Goal: Information Seeking & Learning: Learn about a topic

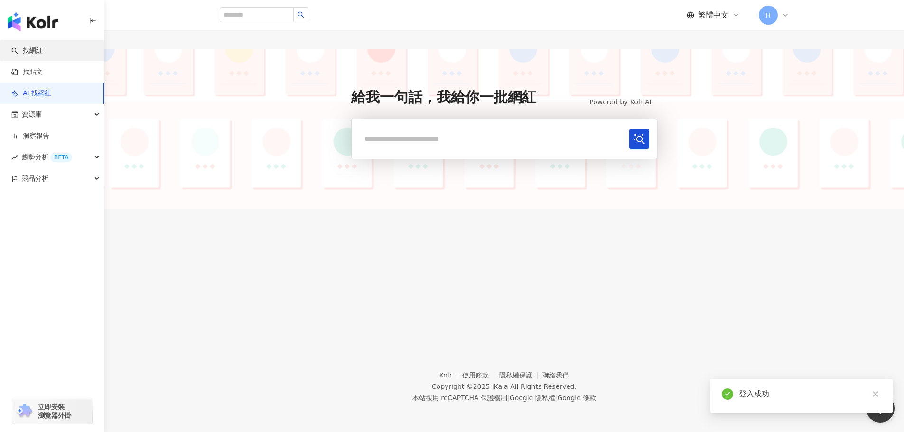
click at [43, 56] on link "找網紅" at bounding box center [26, 50] width 31 height 9
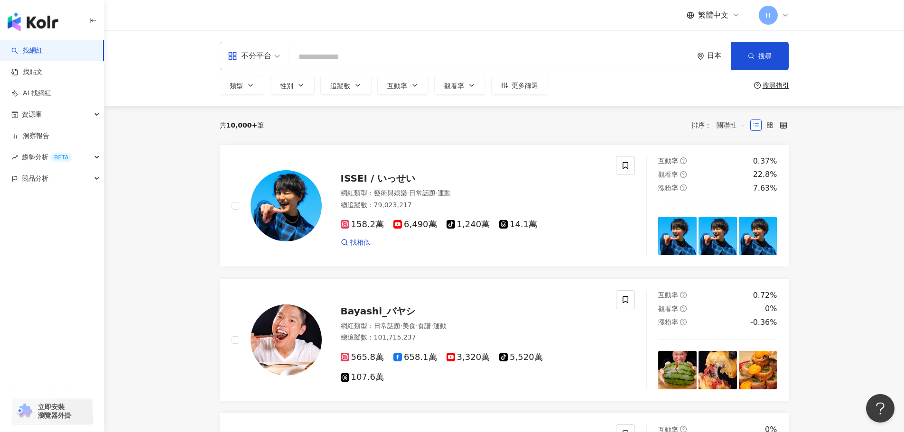
click at [364, 62] on input "search" at bounding box center [491, 57] width 396 height 18
click at [712, 61] on div "日本" at bounding box center [714, 56] width 34 height 28
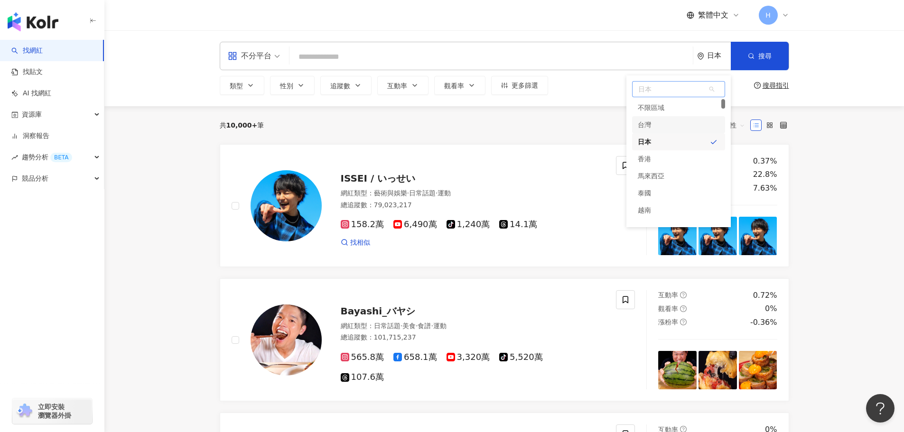
click at [674, 130] on div "台灣" at bounding box center [678, 124] width 93 height 17
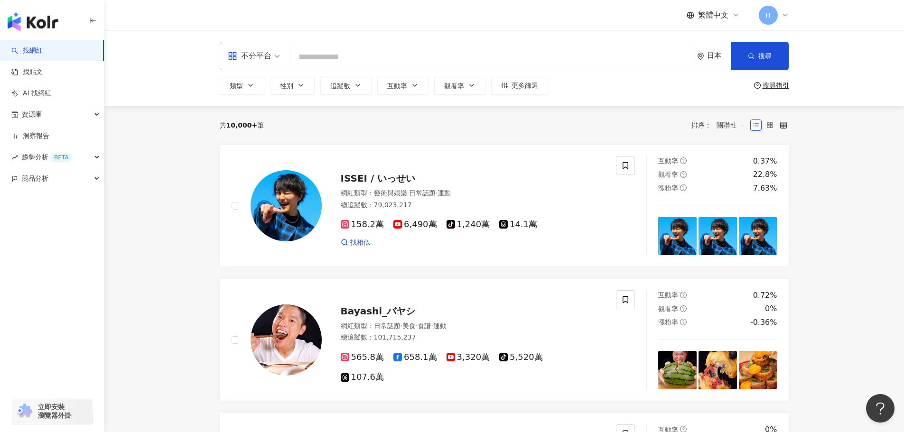
click at [514, 51] on input "search" at bounding box center [491, 57] width 396 height 18
paste input "******"
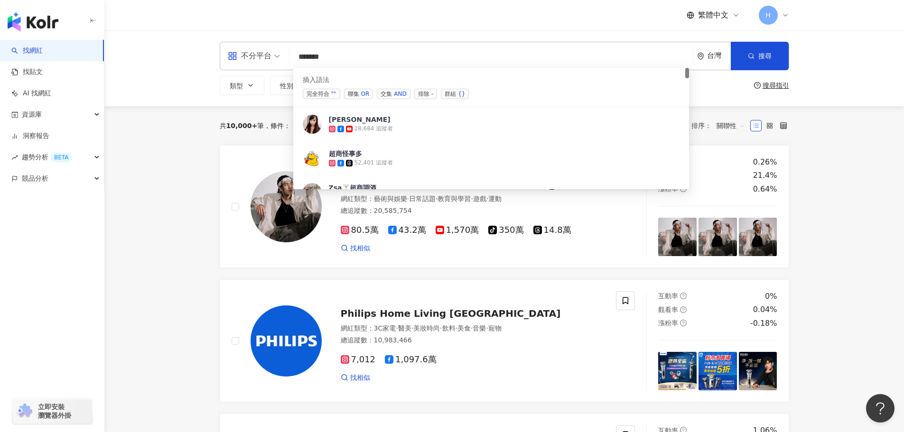
type input "******"
click at [340, 57] on input "******" at bounding box center [491, 57] width 396 height 18
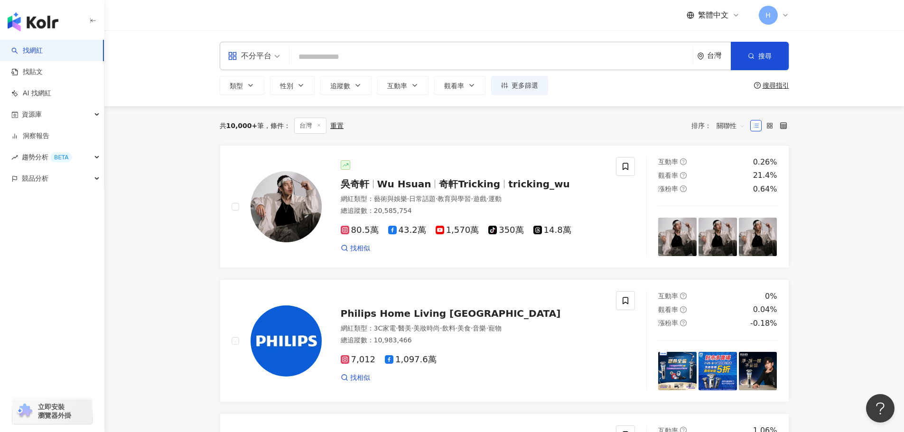
paste input "*********"
type input "*********"
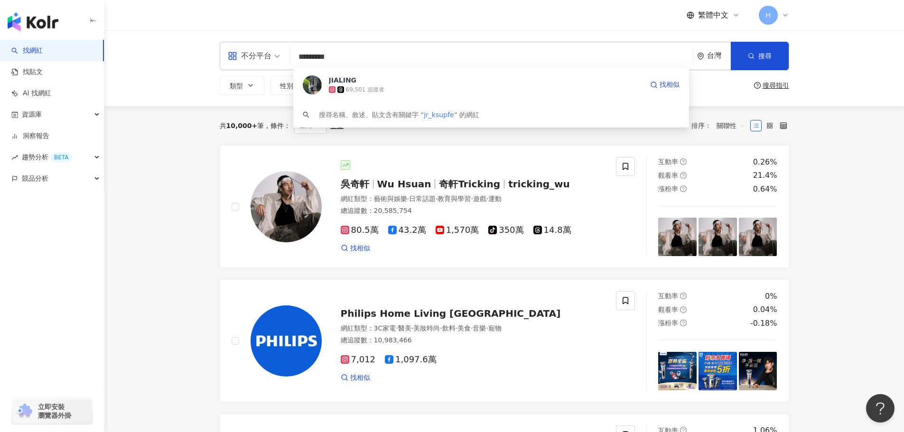
click at [401, 83] on span "JIALING" at bounding box center [486, 79] width 314 height 9
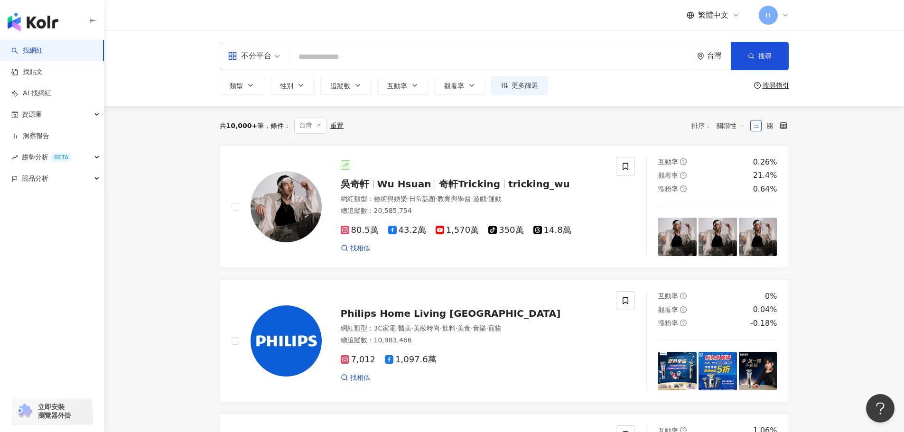
click at [330, 64] on input "search" at bounding box center [491, 57] width 396 height 18
paste input "**********"
type input "**********"
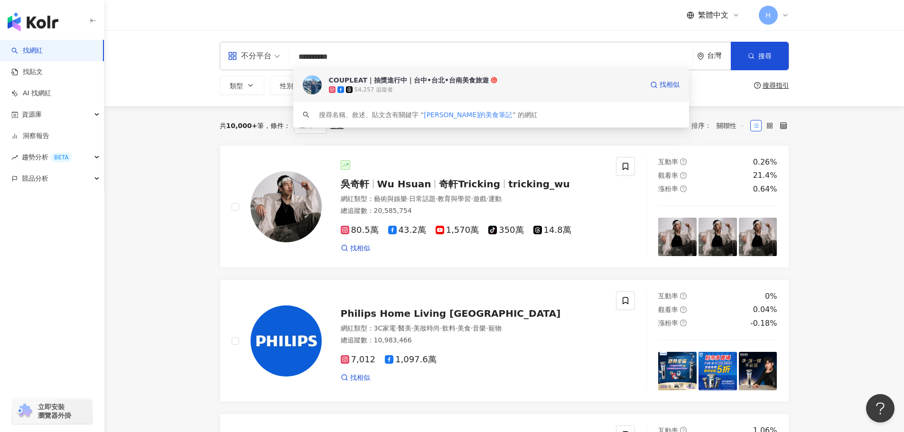
click at [536, 88] on div "54,257 追蹤者" at bounding box center [486, 89] width 314 height 9
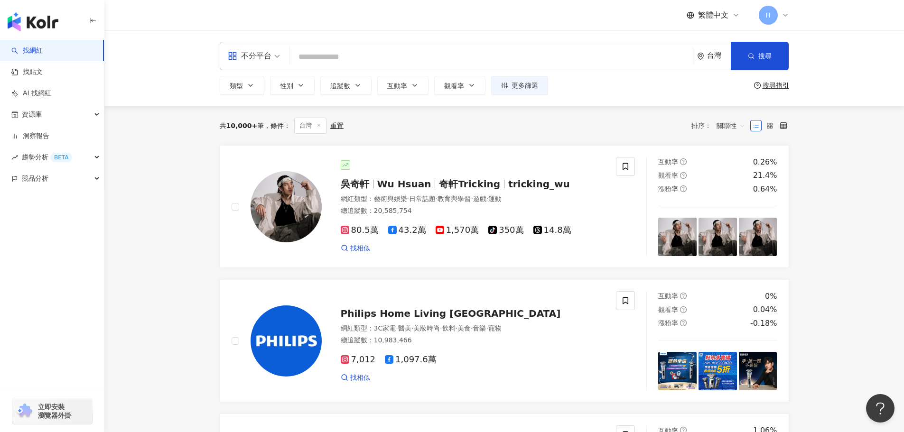
click at [317, 57] on input "search" at bounding box center [491, 57] width 396 height 18
paste input "**********"
type input "**********"
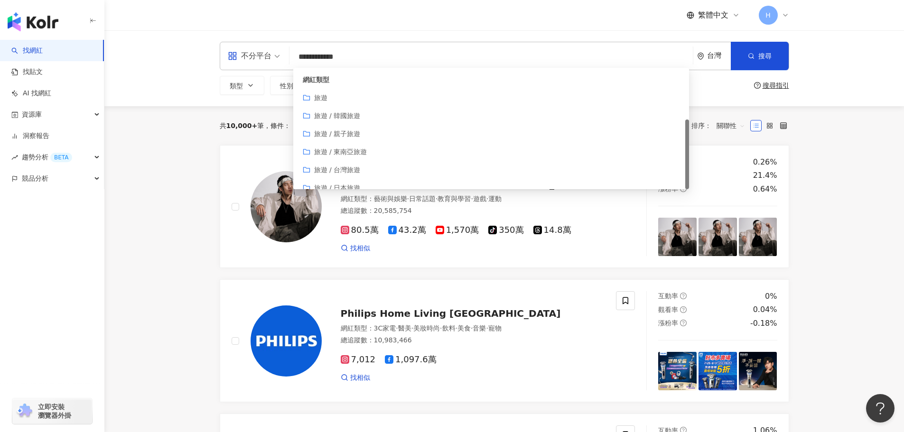
scroll to position [90, 0]
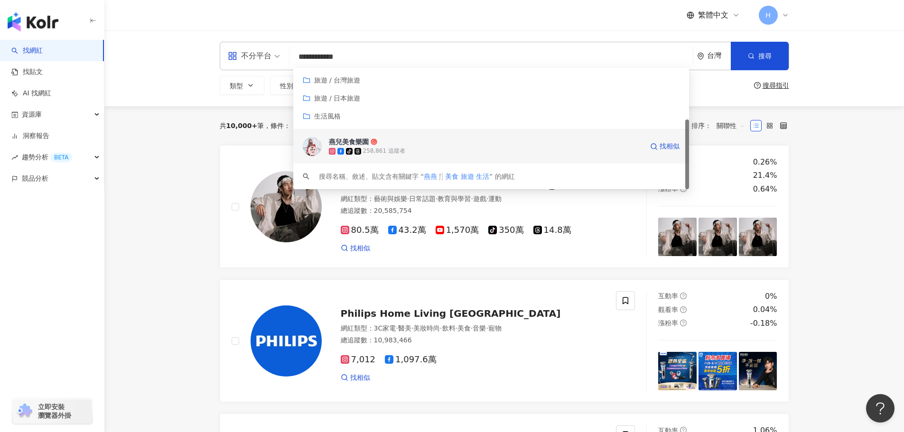
click at [382, 147] on div "tiktok-icon 258,861 追蹤者" at bounding box center [486, 151] width 314 height 9
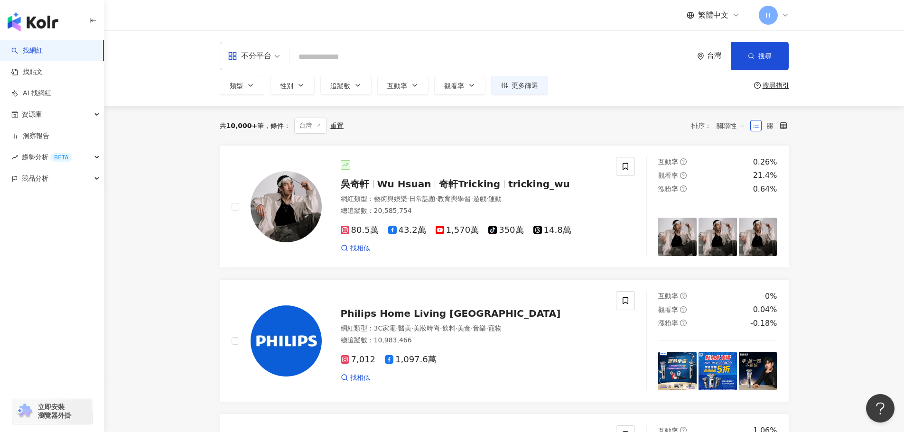
click at [334, 56] on input "search" at bounding box center [491, 57] width 396 height 18
paste input "*********"
type input "*********"
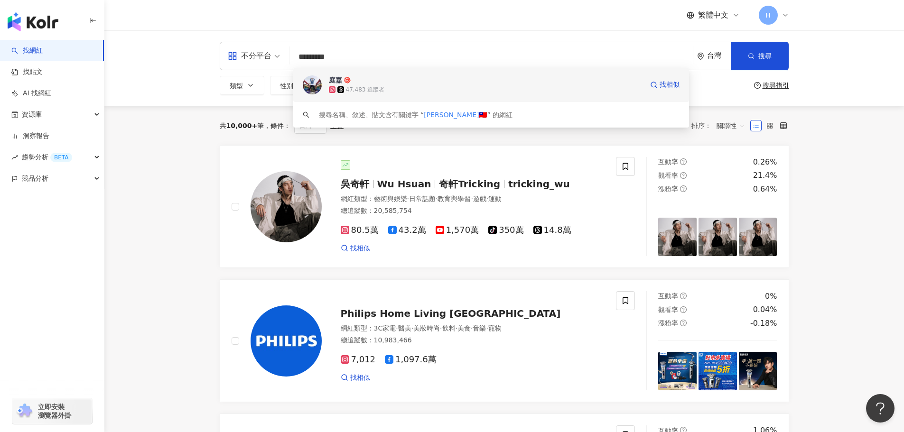
click at [575, 88] on div "47,483 追蹤者" at bounding box center [486, 89] width 314 height 9
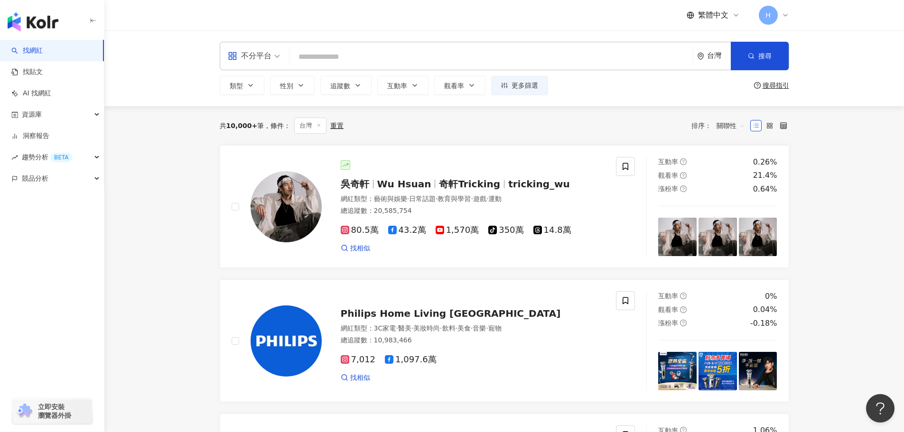
click at [343, 53] on input "search" at bounding box center [491, 57] width 396 height 18
paste input "******"
type input "******"
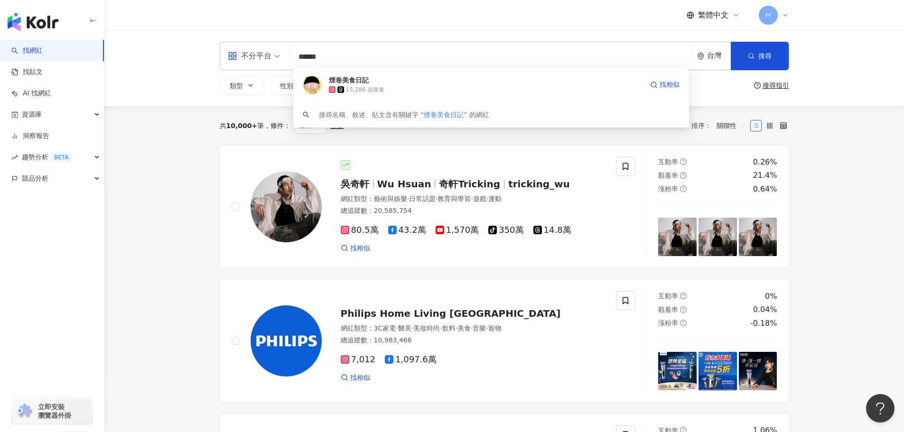
click at [420, 81] on span "煙卷美食日記" at bounding box center [486, 79] width 314 height 9
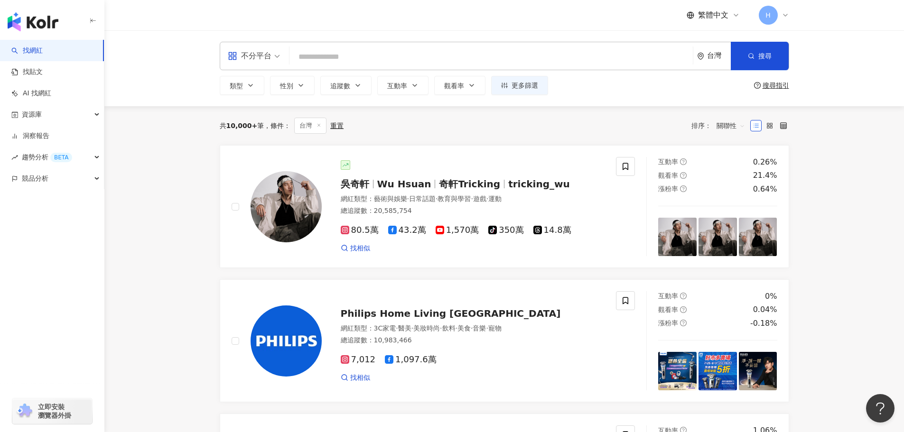
click at [302, 63] on input "search" at bounding box center [491, 57] width 396 height 18
click at [187, 47] on div "不分平台 台灣 搜尋 d092a45d-b7f9-4cd7-ba1e-cbcf0bce4a45 煙卷美食日記 15,286 追蹤者 搜尋名稱、敘述、貼文含有關…" at bounding box center [504, 68] width 800 height 76
click at [341, 61] on input "search" at bounding box center [491, 57] width 396 height 18
click at [437, 58] on input "search" at bounding box center [491, 57] width 396 height 18
paste input "****"
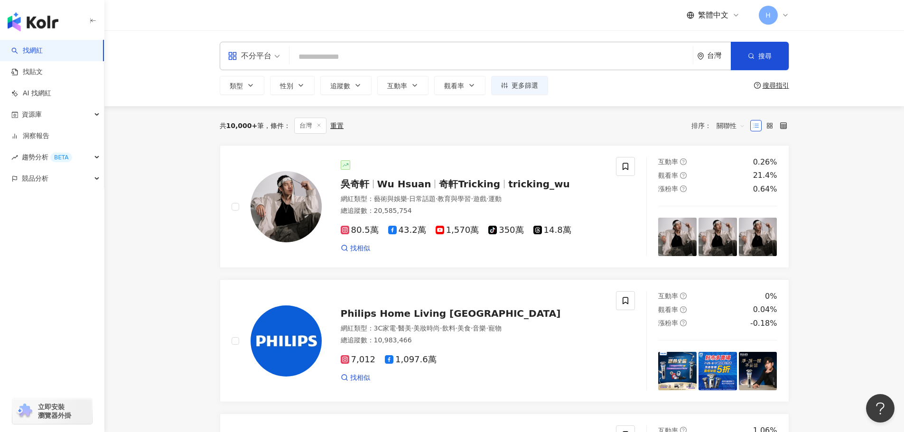
type input "****"
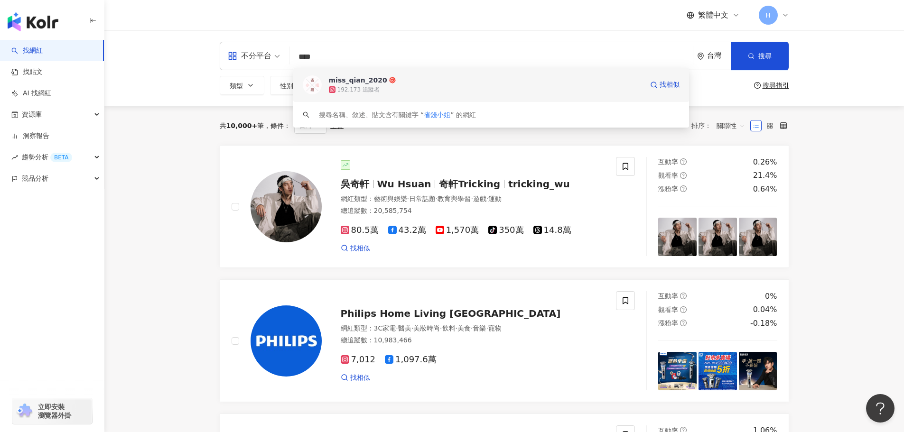
click at [515, 88] on div "192,173 追蹤者" at bounding box center [486, 89] width 314 height 9
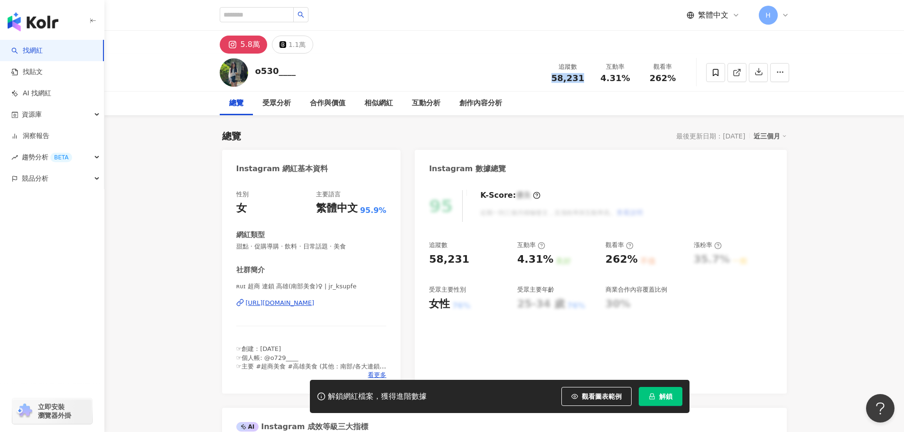
drag, startPoint x: 552, startPoint y: 78, endPoint x: 586, endPoint y: 79, distance: 33.2
click at [586, 79] on div "58,231" at bounding box center [568, 78] width 36 height 9
copy span "58,231"
drag, startPoint x: 601, startPoint y: 78, endPoint x: 635, endPoint y: 79, distance: 34.2
click at [635, 79] on div "互動率 4.31%" at bounding box center [615, 72] width 47 height 20
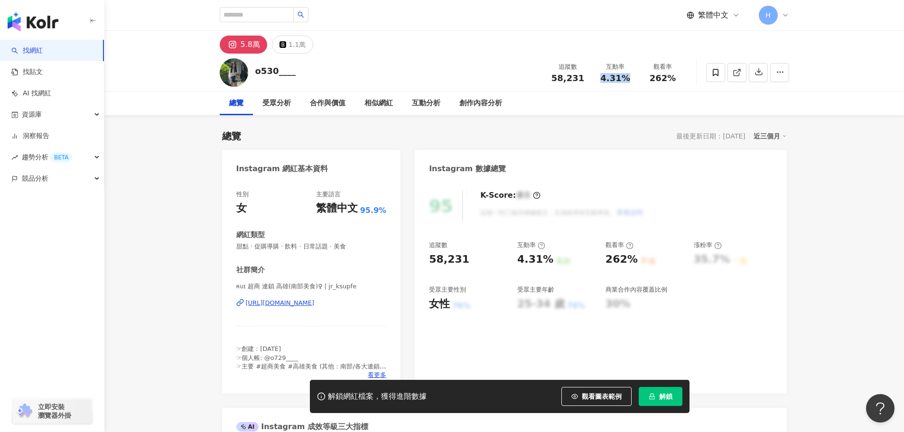
copy span "4.31%"
drag, startPoint x: 652, startPoint y: 78, endPoint x: 684, endPoint y: 79, distance: 32.3
click at [684, 79] on div "觀看率 262%" at bounding box center [662, 72] width 47 height 20
copy span "262%"
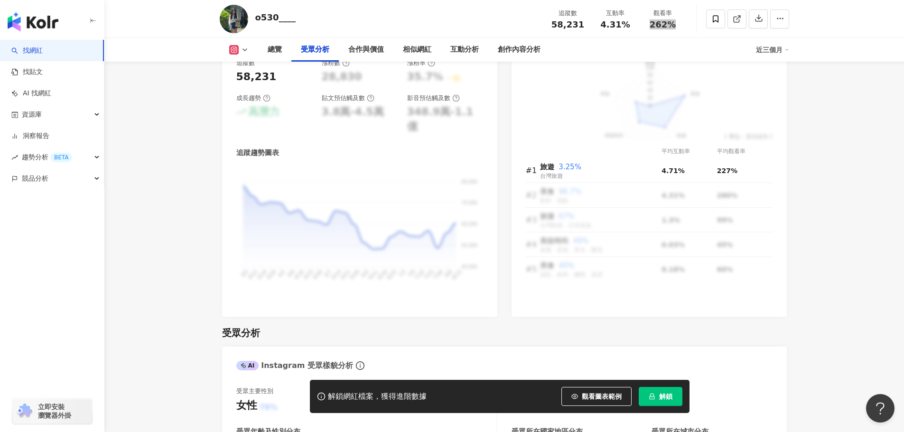
scroll to position [854, 0]
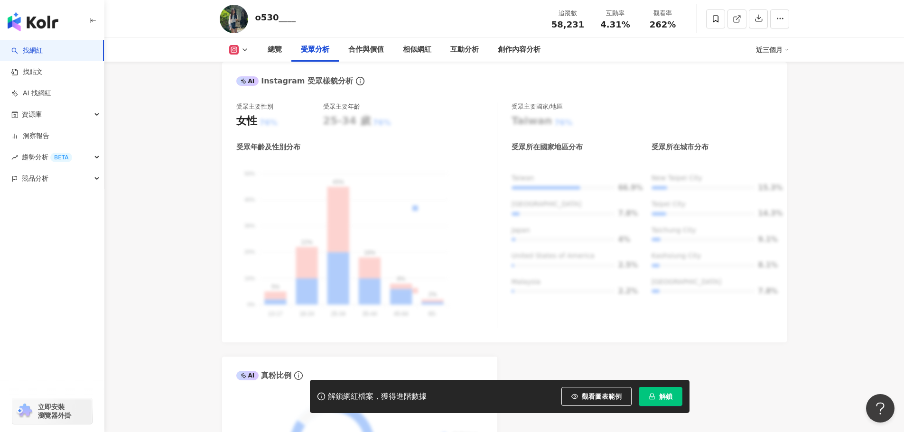
click at [649, 386] on div "解鎖網紅檔案，獲得進階數據 觀看圖表範例 解鎖" at bounding box center [500, 396] width 380 height 33
click at [652, 391] on button "解鎖" at bounding box center [661, 396] width 44 height 19
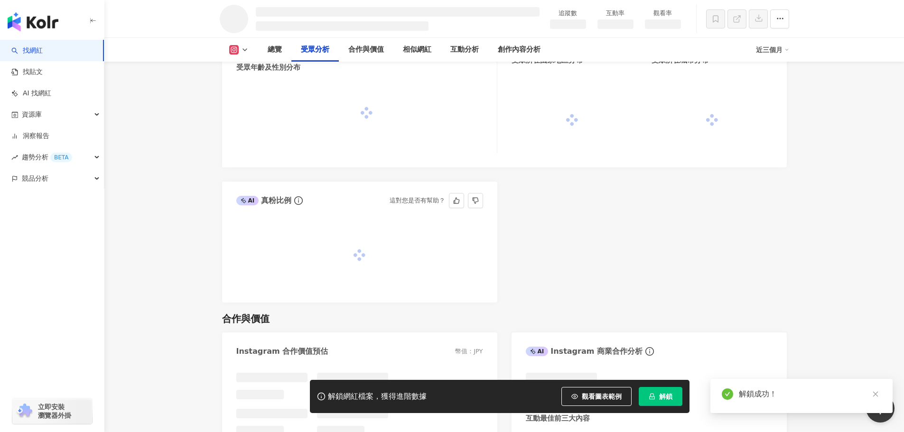
scroll to position [833, 0]
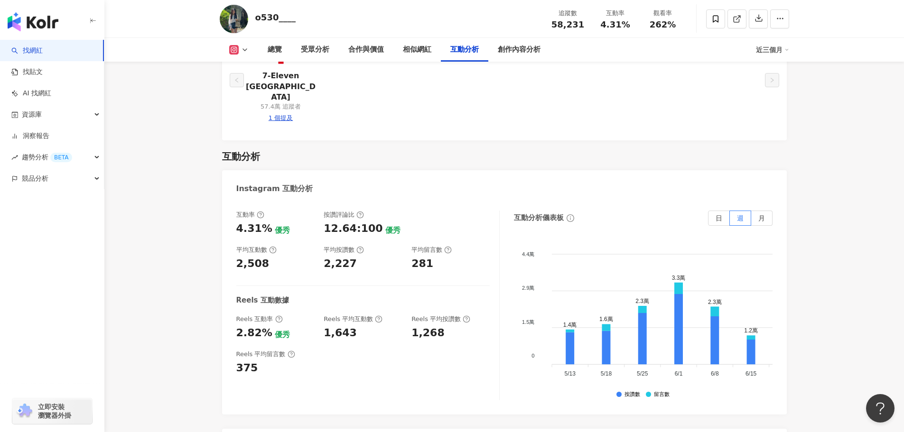
scroll to position [1899, 0]
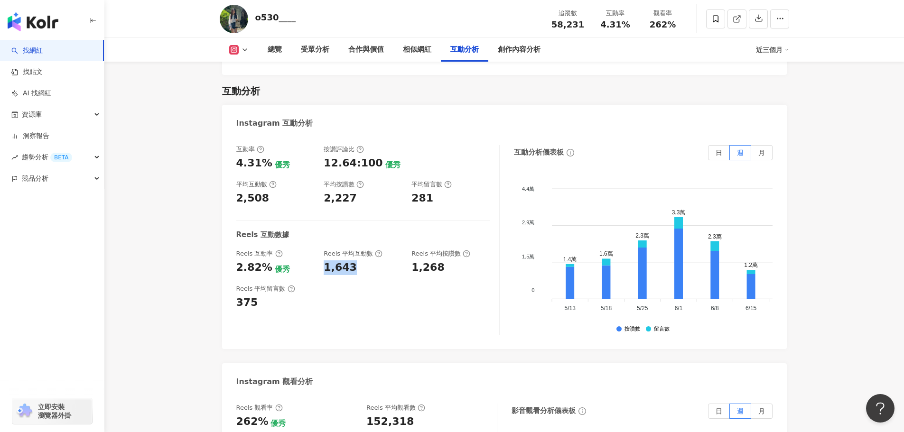
drag, startPoint x: 326, startPoint y: 237, endPoint x: 365, endPoint y: 237, distance: 38.9
click at [365, 261] on div "1,643" at bounding box center [363, 268] width 78 height 15
copy div "1,643"
click at [420, 285] on div "Reels 平均留言數 375" at bounding box center [362, 298] width 253 height 26
drag, startPoint x: 354, startPoint y: 390, endPoint x: 422, endPoint y: 392, distance: 68.4
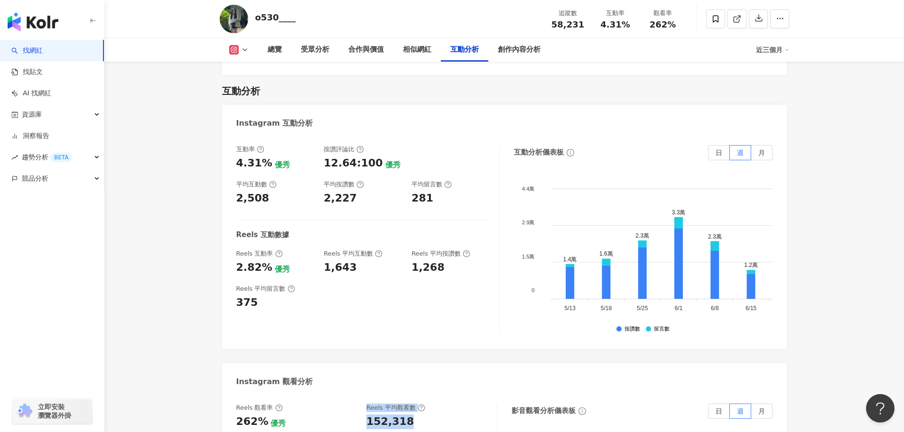
click at [422, 404] on div "Reels 觀看率 262% 優秀 Reels 平均觀看數 152,318" at bounding box center [361, 417] width 251 height 26
click at [422, 415] on div "152,318" at bounding box center [426, 422] width 121 height 15
drag, startPoint x: 411, startPoint y: 393, endPoint x: 365, endPoint y: 393, distance: 45.6
click at [365, 404] on div "Reels 觀看率 262% 優秀 Reels 平均觀看數 152,318" at bounding box center [361, 417] width 251 height 26
copy div "152,318"
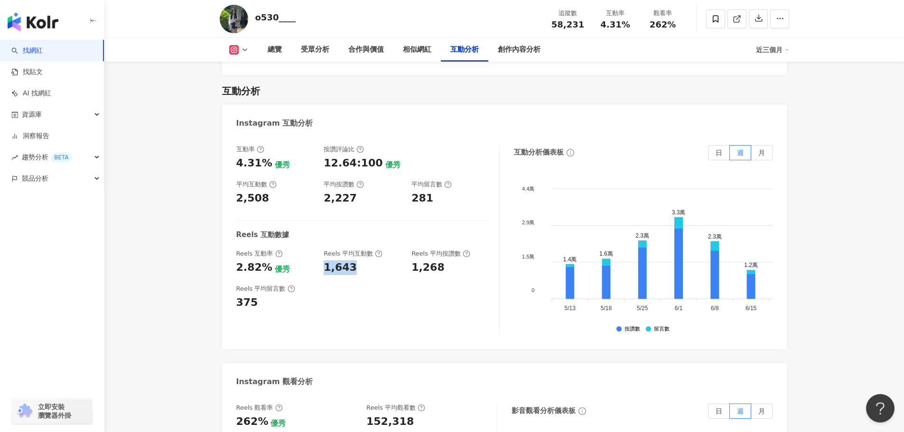
drag, startPoint x: 321, startPoint y: 239, endPoint x: 351, endPoint y: 239, distance: 29.9
click at [351, 250] on div "Reels 互動率 2.82% 優秀 Reels 平均互動數 1,643 Reels 平均按讚數 1,268" at bounding box center [362, 263] width 253 height 26
copy div "1,643"
click at [408, 285] on div "Reels 平均留言數 375" at bounding box center [362, 298] width 253 height 26
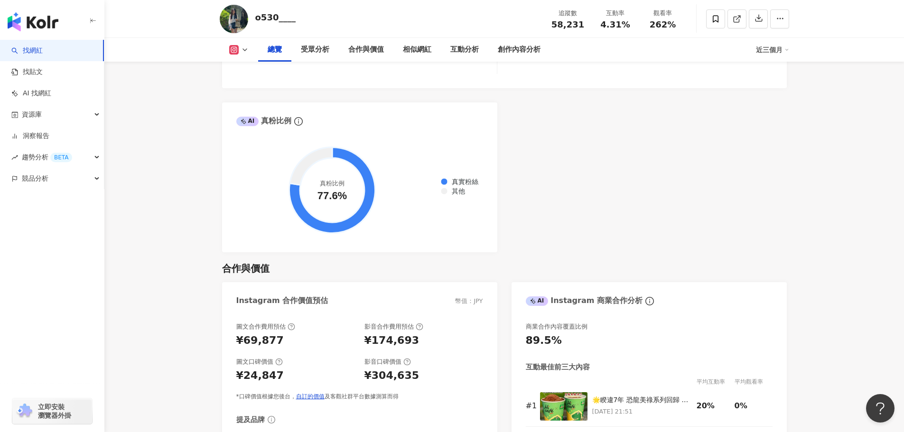
scroll to position [0, 0]
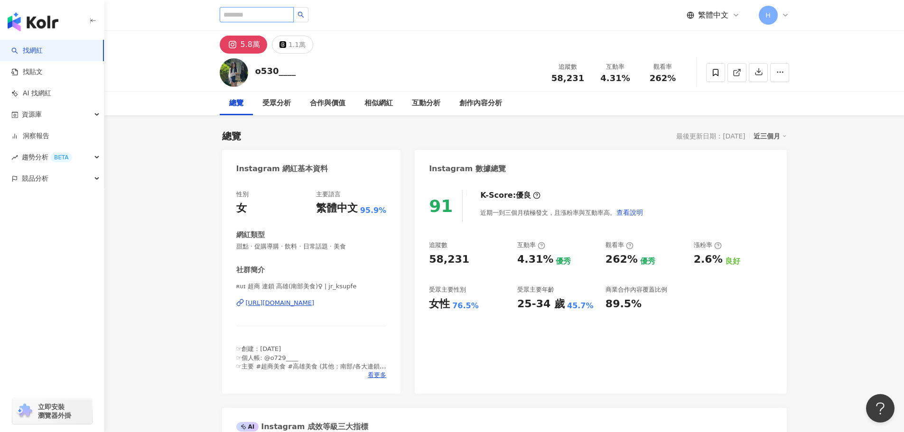
click at [255, 14] on input "search" at bounding box center [257, 14] width 74 height 15
paste input "*******"
type input "*******"
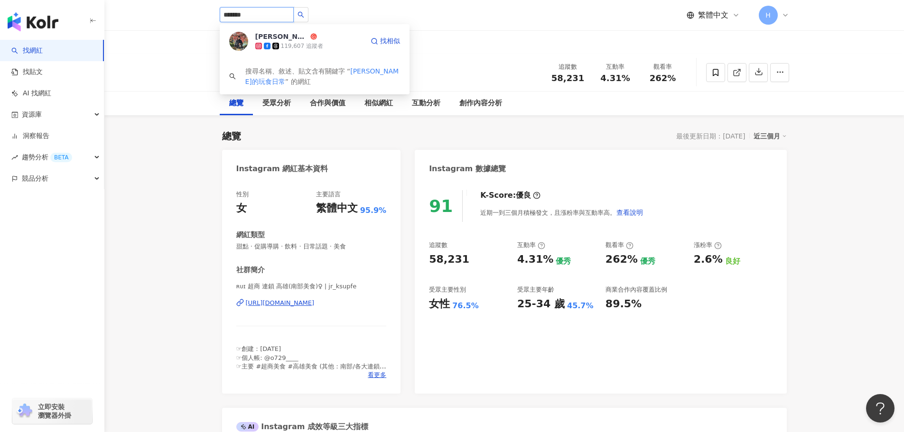
click at [278, 43] on icon at bounding box center [275, 46] width 7 height 7
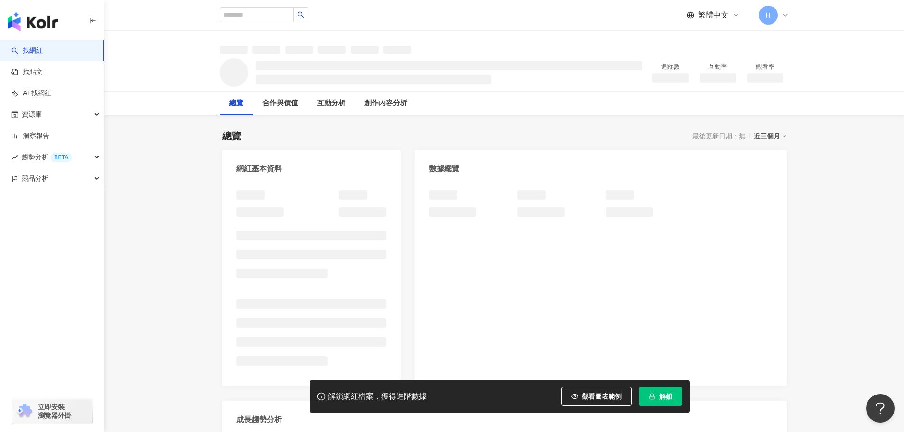
click at [671, 403] on button "解鎖" at bounding box center [661, 396] width 44 height 19
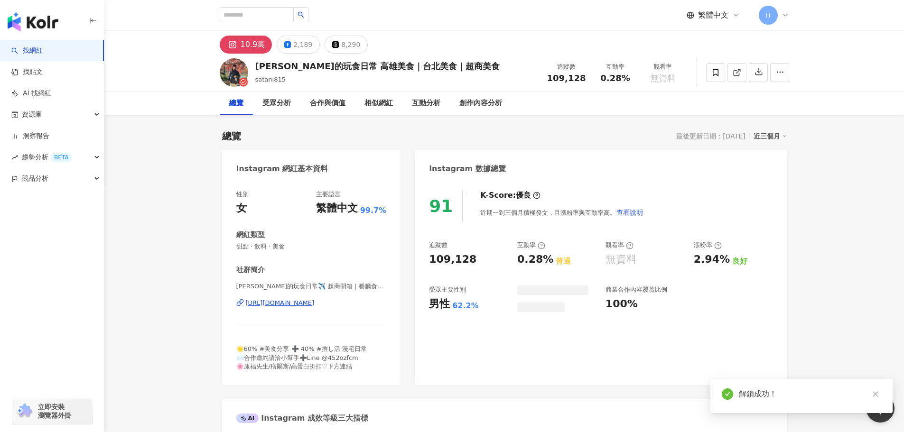
click at [551, 78] on span "109,128" at bounding box center [566, 78] width 39 height 10
click at [629, 242] on icon at bounding box center [630, 246] width 8 height 8
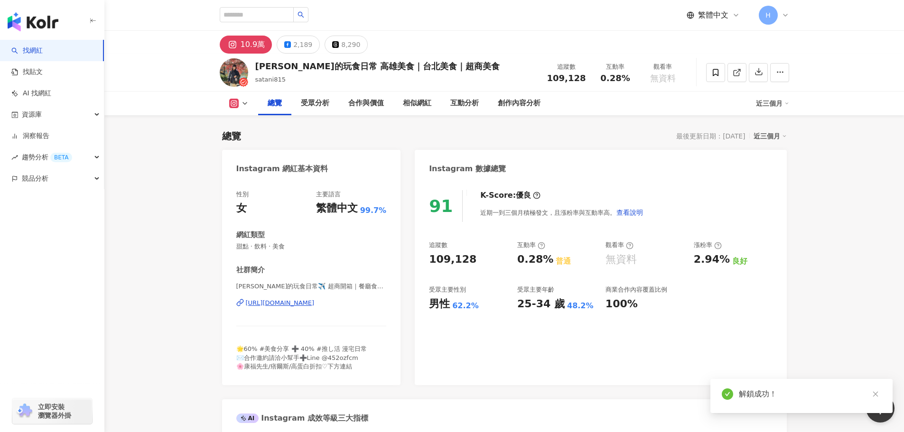
scroll to position [142, 0]
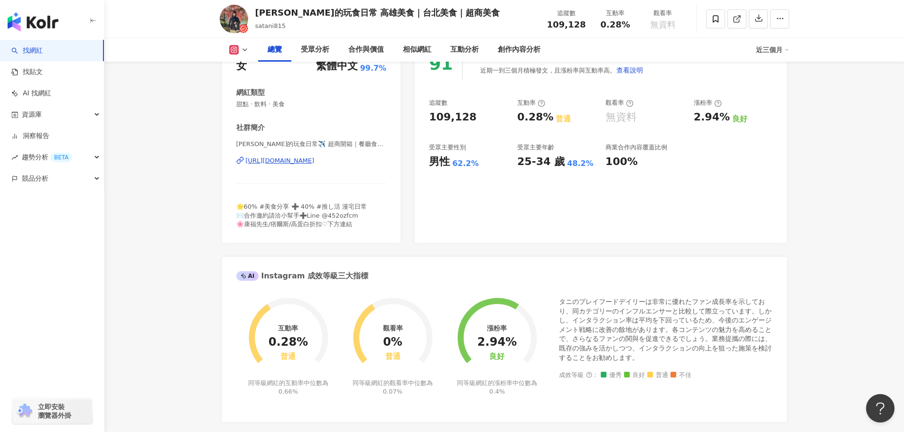
click at [650, 123] on div "無資料" at bounding box center [645, 117] width 79 height 15
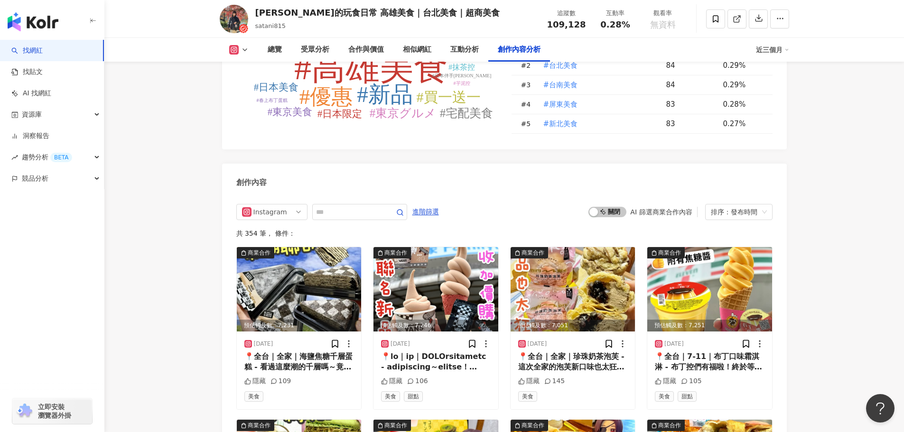
scroll to position [2753, 0]
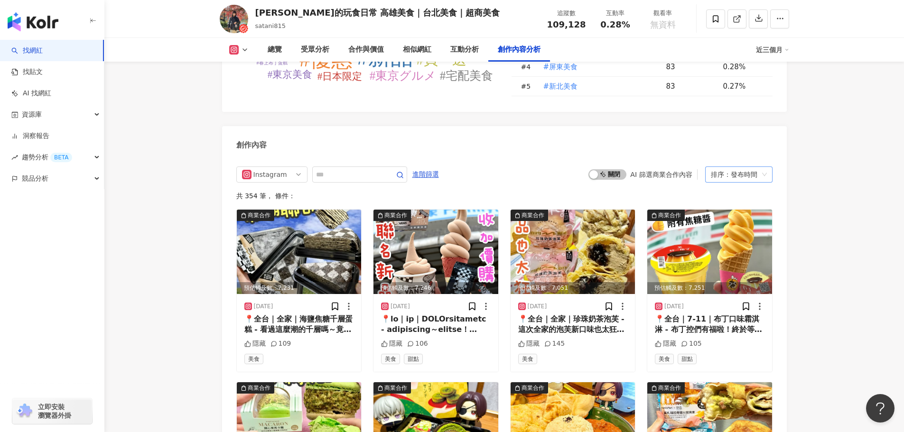
click at [727, 167] on div "排序：發布時間" at bounding box center [734, 174] width 47 height 15
click at [736, 212] on div "觀看數" at bounding box center [739, 212] width 52 height 10
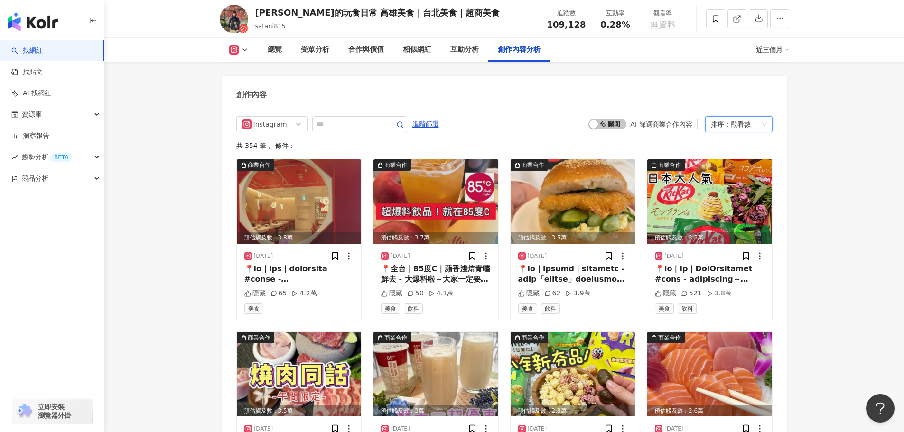
click at [723, 117] on div "排序： 觀看數" at bounding box center [734, 124] width 47 height 15
click at [730, 131] on div "發布時間" at bounding box center [739, 130] width 52 height 10
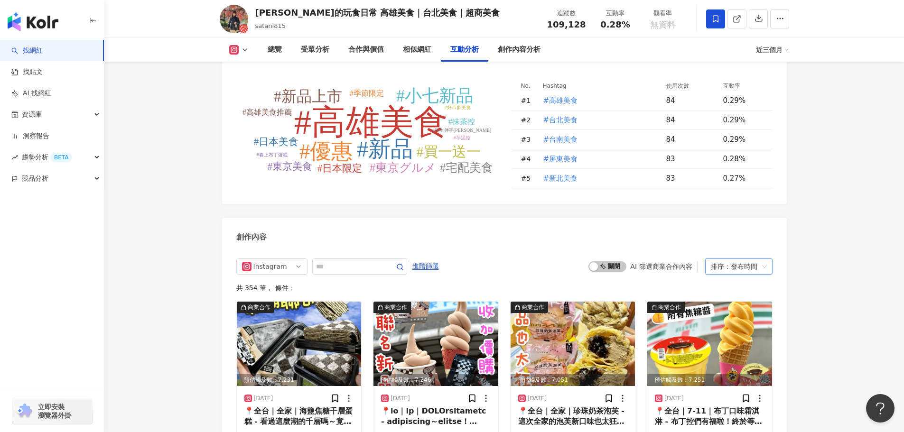
scroll to position [2376, 0]
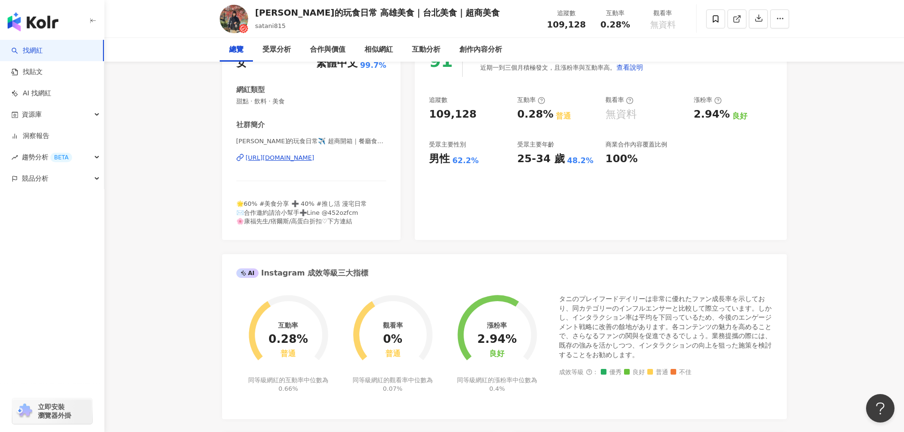
scroll to position [0, 0]
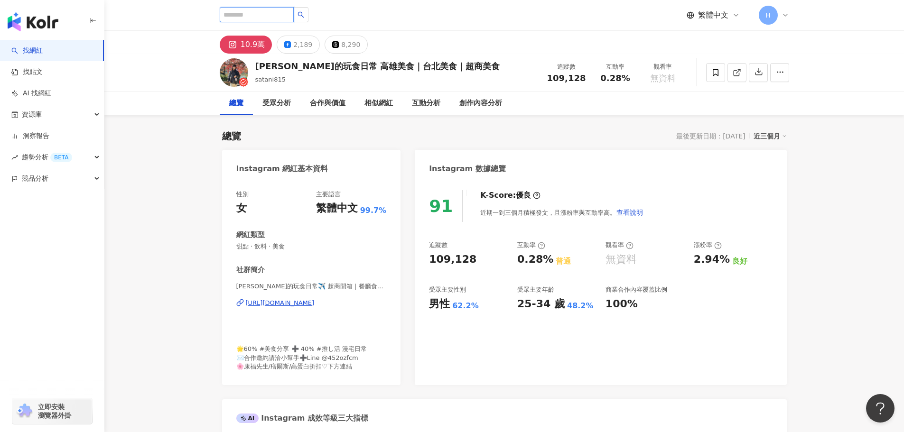
click at [229, 17] on input "search" at bounding box center [257, 14] width 74 height 15
paste input "*******"
type input "*******"
click at [294, 19] on input "*******" at bounding box center [257, 14] width 74 height 15
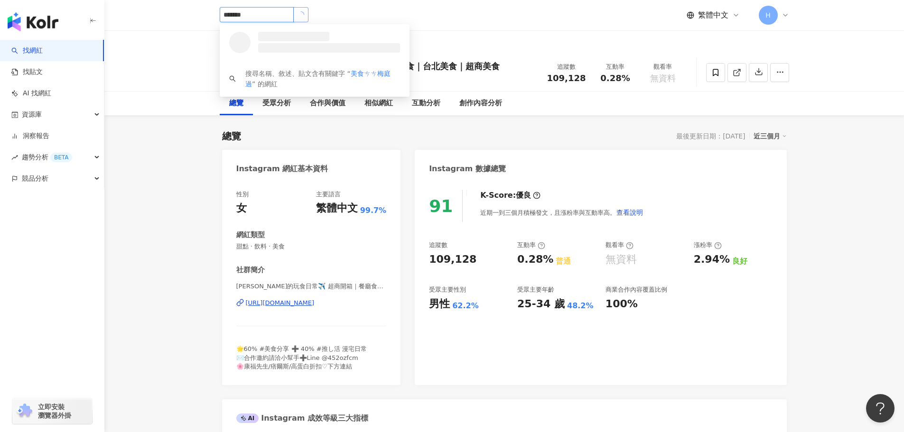
click at [309, 16] on button "button" at bounding box center [300, 14] width 15 height 15
click at [304, 13] on icon "search" at bounding box center [301, 14] width 7 height 7
click at [323, 45] on div "86,451 追蹤者" at bounding box center [309, 45] width 108 height 9
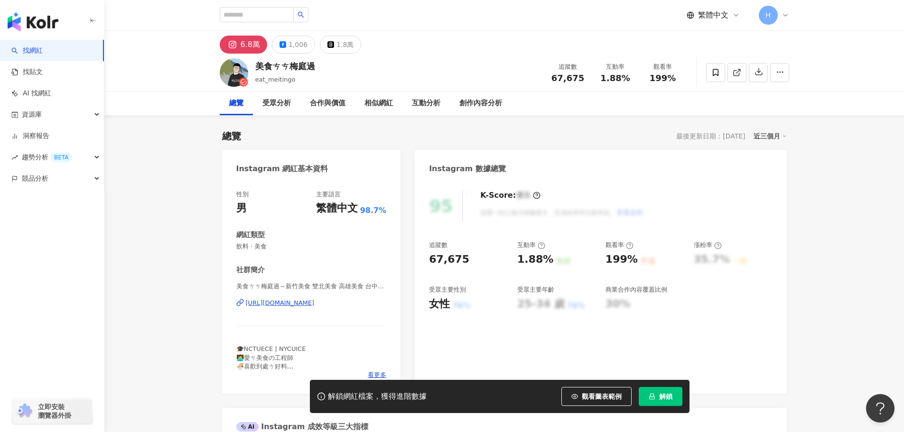
drag, startPoint x: 582, startPoint y: 78, endPoint x: 768, endPoint y: 155, distance: 201.6
click at [586, 79] on div "67,675" at bounding box center [568, 78] width 36 height 9
drag, startPoint x: 602, startPoint y: 78, endPoint x: 628, endPoint y: 80, distance: 26.2
click at [628, 80] on span "1.88%" at bounding box center [614, 78] width 29 height 9
copy span "1.88%"
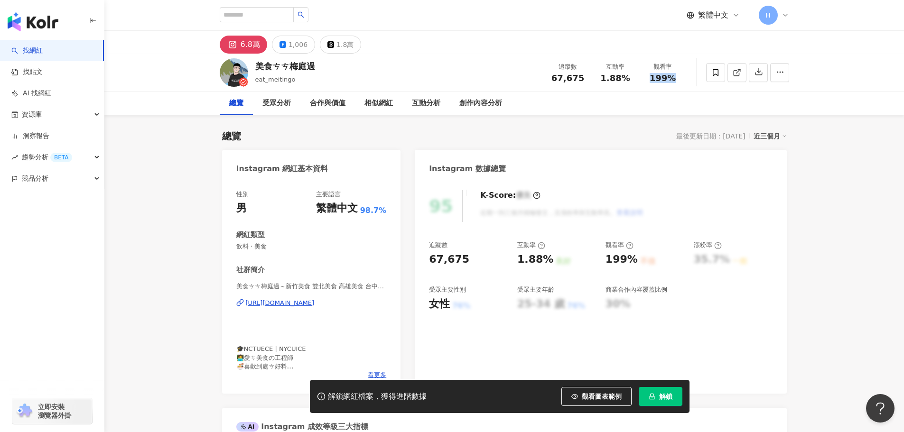
drag, startPoint x: 647, startPoint y: 78, endPoint x: 676, endPoint y: 80, distance: 28.5
click at [676, 80] on div "199%" at bounding box center [663, 78] width 36 height 9
copy span "199%"
click at [677, 400] on button "解鎖" at bounding box center [661, 396] width 44 height 19
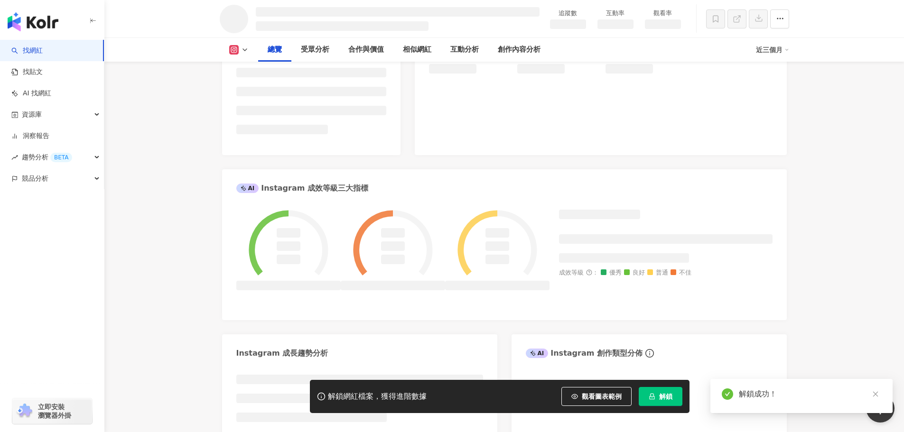
scroll to position [237, 0]
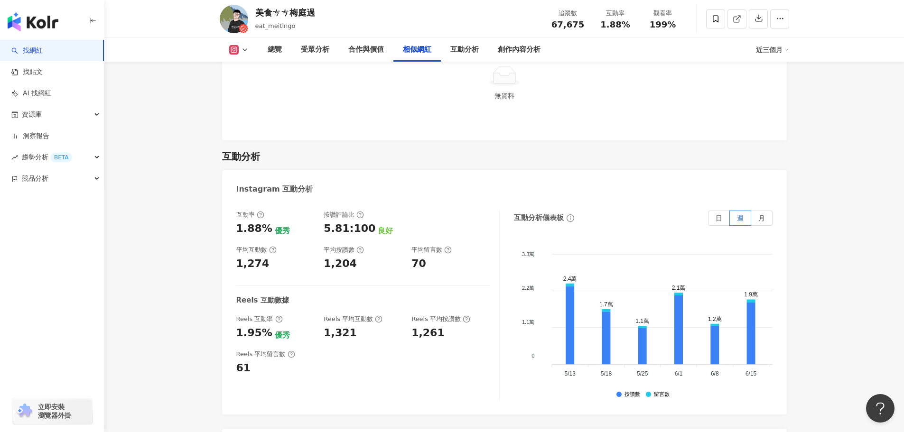
scroll to position [1843, 0]
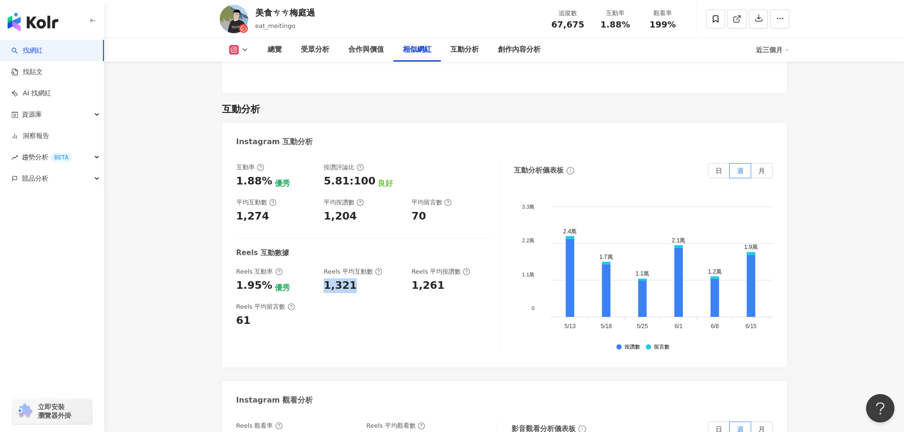
drag, startPoint x: 333, startPoint y: 289, endPoint x: 365, endPoint y: 289, distance: 31.3
click at [365, 289] on div "Reels 互動率 1.95% 優秀 Reels 平均互動數 1,321 Reels 平均按讚數 1,261" at bounding box center [362, 281] width 253 height 26
copy div "1,321"
drag, startPoint x: 409, startPoint y: 287, endPoint x: 443, endPoint y: 287, distance: 34.2
click at [443, 287] on div "Reels 互動率 1.95% 優秀 Reels 平均互動數 1,321 Reels 平均按讚數 1,261" at bounding box center [362, 281] width 253 height 26
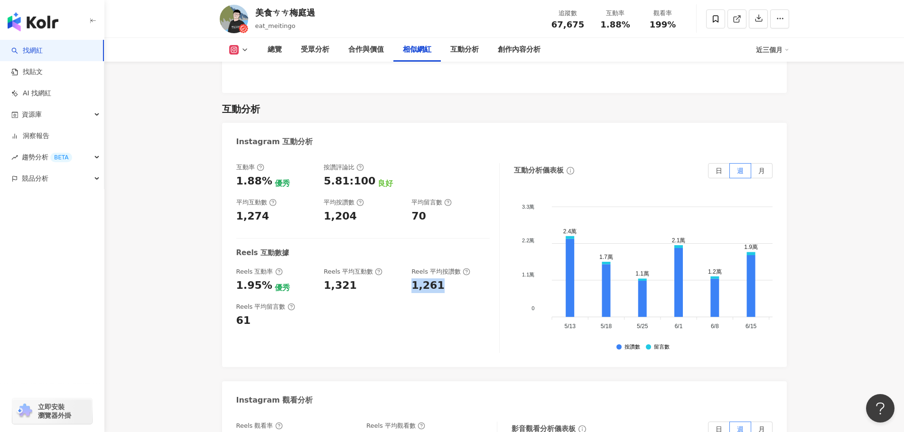
copy div "1,261"
click at [252, 331] on div "互動率 1.88% 優秀 按讚評論比 5.81:100 良好 平均互動數 1,274 平均按讚數 1,204 平均留言數 70 Reels 互動數據 Reel…" at bounding box center [367, 258] width 263 height 190
drag, startPoint x: 245, startPoint y: 324, endPoint x: 234, endPoint y: 322, distance: 11.0
click at [234, 322] on div "互動率 1.88% 優秀 按讚評論比 5.81:100 良好 平均互動數 1,274 平均按讚數 1,204 平均留言數 70 Reels 互動數據 Reel…" at bounding box center [504, 261] width 565 height 214
copy div "61"
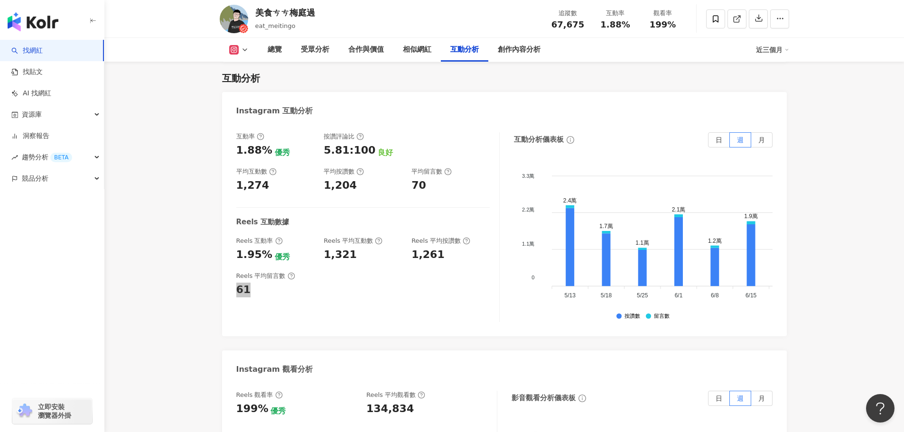
scroll to position [1890, 0]
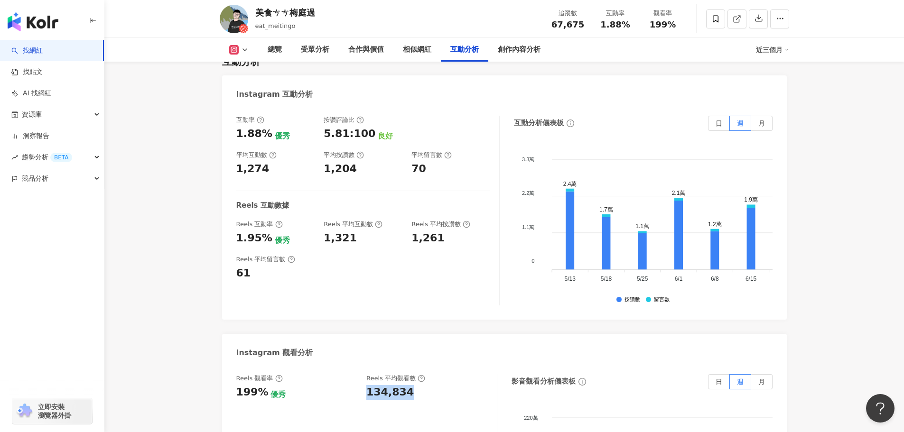
drag, startPoint x: 365, startPoint y: 395, endPoint x: 438, endPoint y: 396, distance: 73.1
click at [438, 396] on div "Reels 觀看率 199% 優秀 Reels 平均觀看數 134,834" at bounding box center [361, 387] width 251 height 26
copy div "134,834"
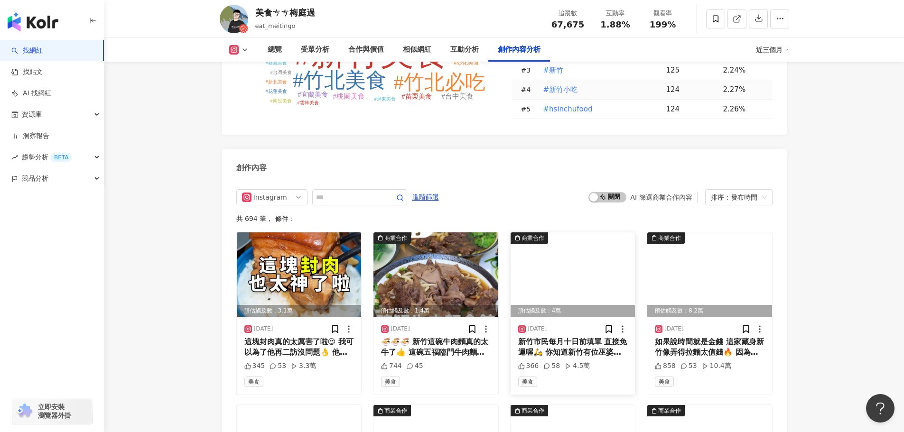
scroll to position [2934, 0]
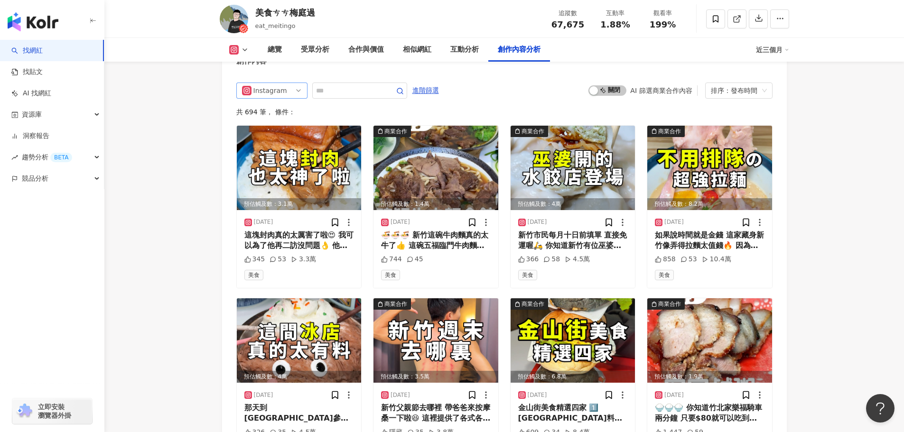
click at [304, 99] on div "Instagram" at bounding box center [271, 91] width 71 height 16
click at [439, 97] on span "進階篩選" at bounding box center [425, 90] width 27 height 15
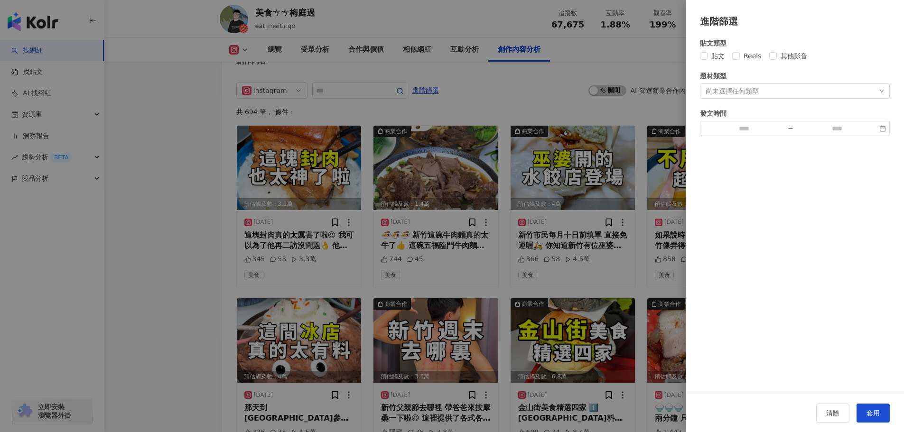
click at [453, 100] on div at bounding box center [452, 216] width 904 height 432
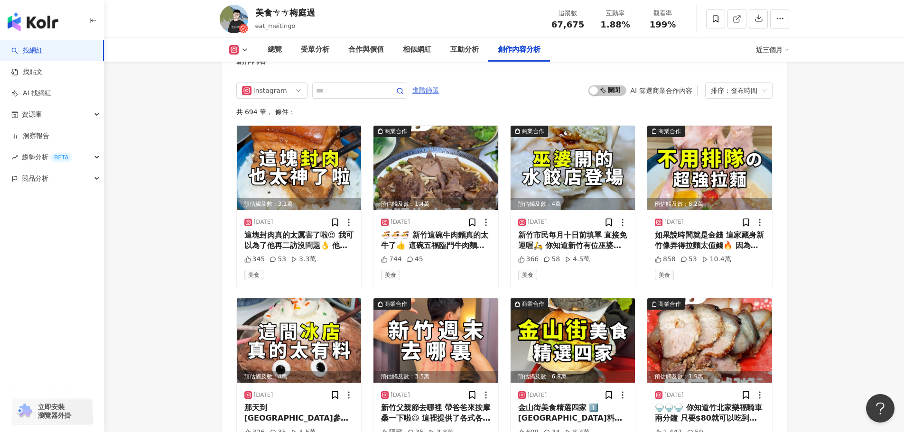
click at [439, 96] on span "進階篩選" at bounding box center [425, 90] width 27 height 15
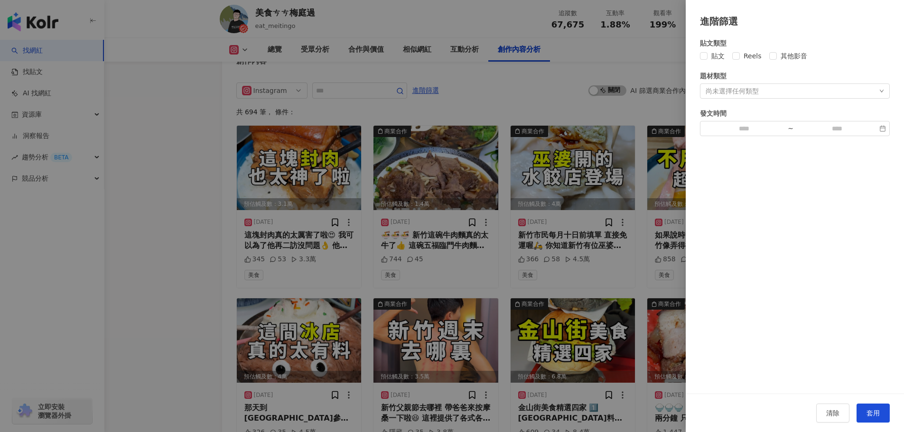
click at [621, 124] on div at bounding box center [452, 216] width 904 height 432
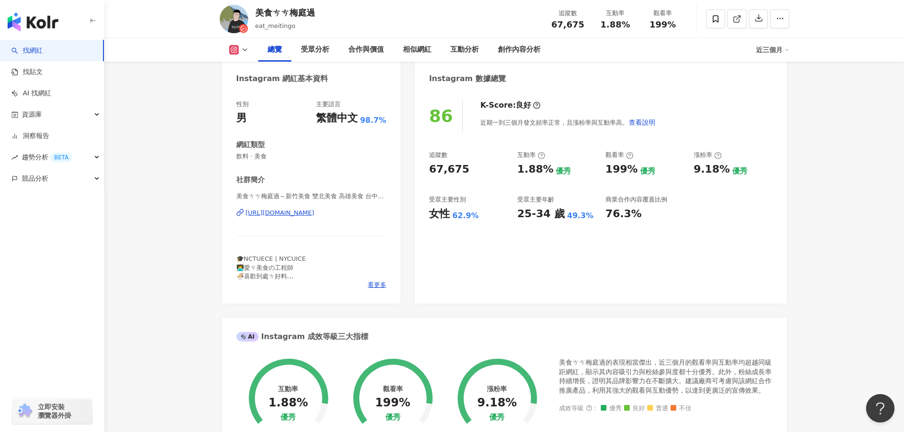
scroll to position [66, 0]
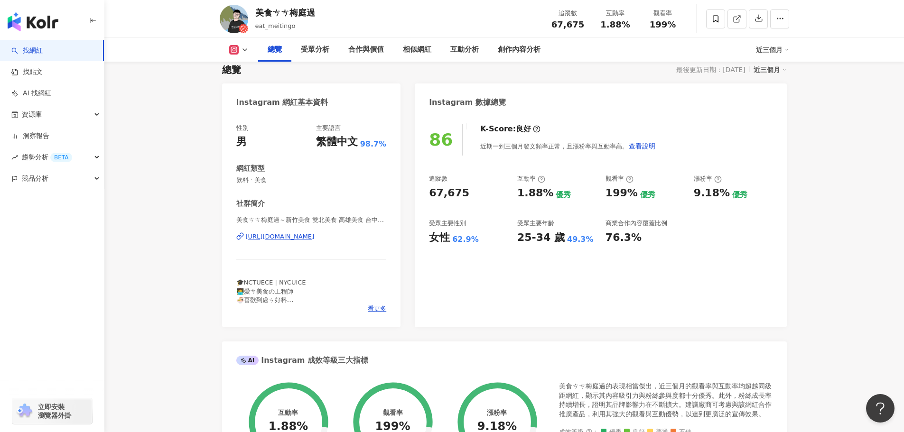
click at [315, 237] on div "https://www.instagram.com/eat_meitingo/" at bounding box center [280, 237] width 69 height 9
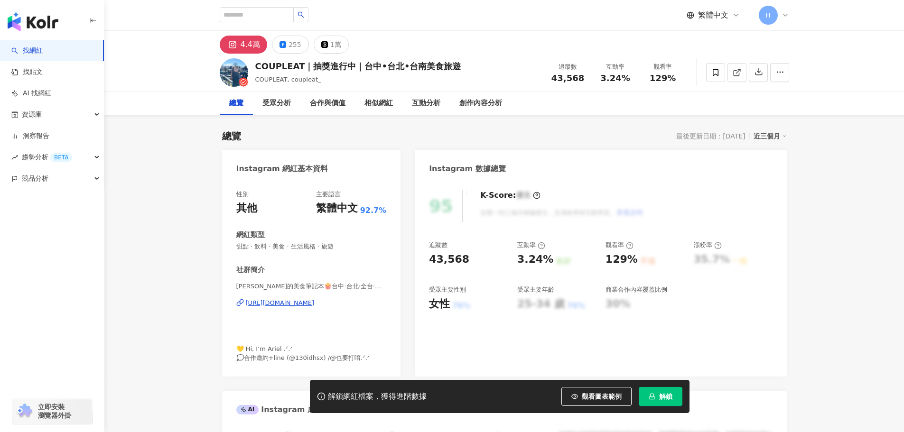
click at [430, 262] on div "43,568" at bounding box center [468, 260] width 79 height 15
click at [580, 80] on span "43,568" at bounding box center [568, 78] width 33 height 10
click at [582, 80] on div "43,568" at bounding box center [568, 78] width 36 height 9
click at [583, 79] on div "43,568" at bounding box center [568, 78] width 36 height 9
drag, startPoint x: 599, startPoint y: 79, endPoint x: 628, endPoint y: 79, distance: 29.9
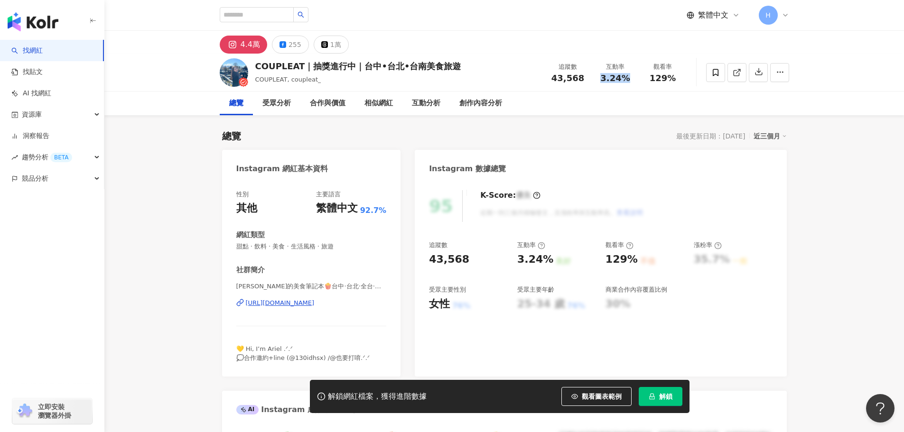
click at [628, 79] on div "3.24%" at bounding box center [616, 78] width 36 height 9
drag, startPoint x: 655, startPoint y: 80, endPoint x: 684, endPoint y: 83, distance: 29.1
click at [684, 83] on div "觀看率 129%" at bounding box center [662, 72] width 47 height 20
drag, startPoint x: 679, startPoint y: 79, endPoint x: 651, endPoint y: 80, distance: 28.0
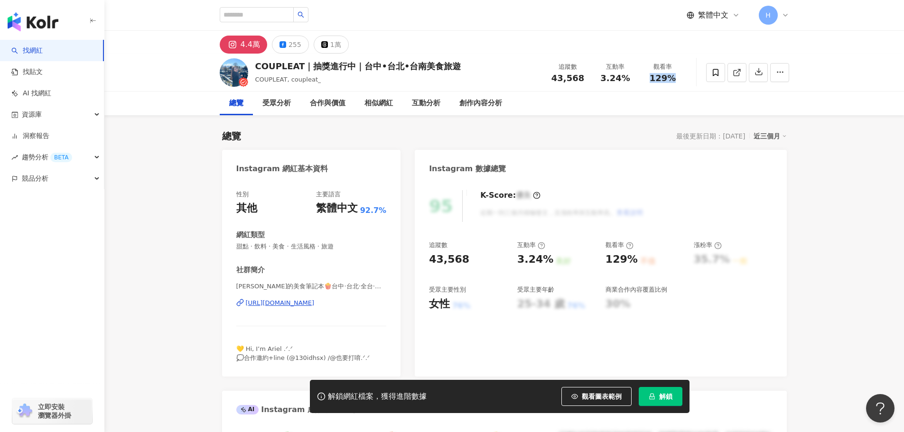
click at [651, 80] on div "129%" at bounding box center [663, 78] width 36 height 9
copy span "129%"
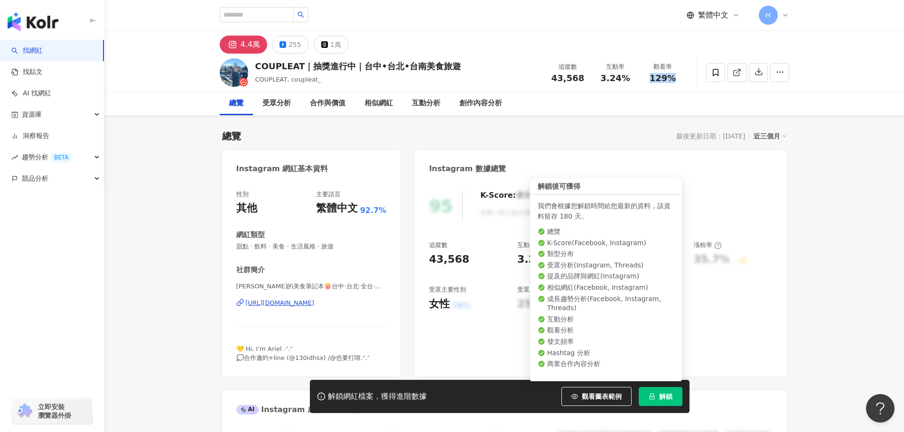
click at [652, 394] on icon "lock" at bounding box center [652, 396] width 7 height 7
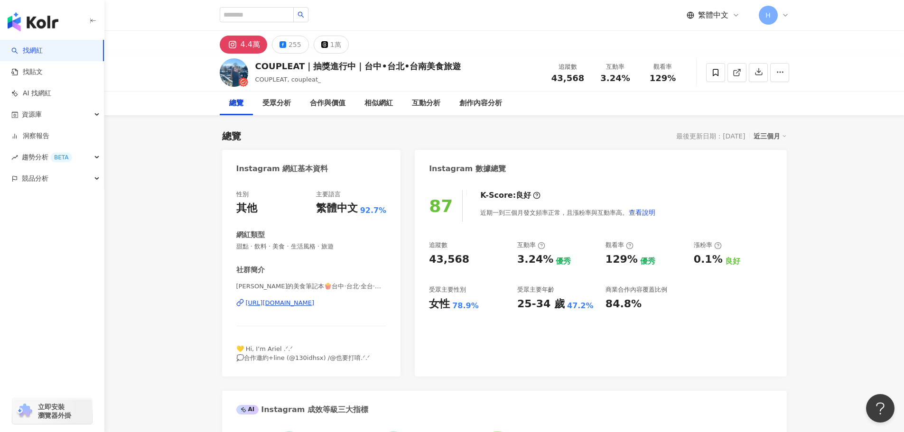
click at [590, 189] on div "87 K-Score : 良好 近期一到三個月發文頻率正常，且漲粉率與互動率高。 查看說明 追蹤數 43,568 互動率 3.24% 優秀 觀看率 129% …" at bounding box center [601, 279] width 372 height 196
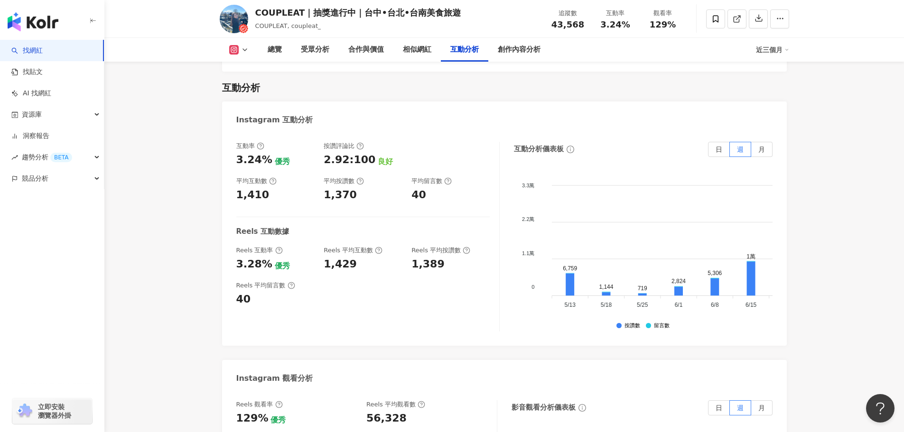
scroll to position [1851, 0]
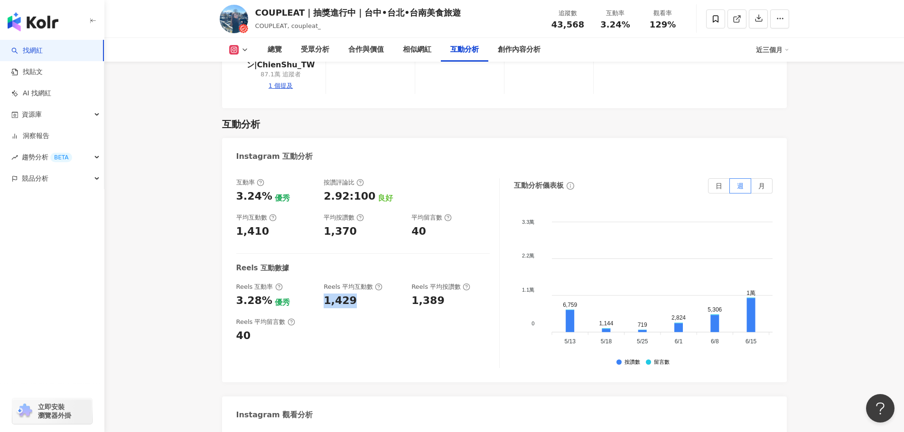
drag, startPoint x: 352, startPoint y: 284, endPoint x: 319, endPoint y: 282, distance: 32.3
click at [319, 283] on div "Reels 互動率 3.28% 優秀 Reels 平均互動數 1,429 Reels 平均按讚數 1,389" at bounding box center [362, 296] width 253 height 26
copy div "1,429"
drag, startPoint x: 254, startPoint y: 319, endPoint x: 234, endPoint y: 317, distance: 20.6
click at [234, 317] on div "互動率 3.24% 優秀 按讚評論比 2.92:100 良好 平均互動數 1,410 平均按讚數 1,370 平均留言數 40 Reels 互動數據 Reel…" at bounding box center [504, 276] width 565 height 214
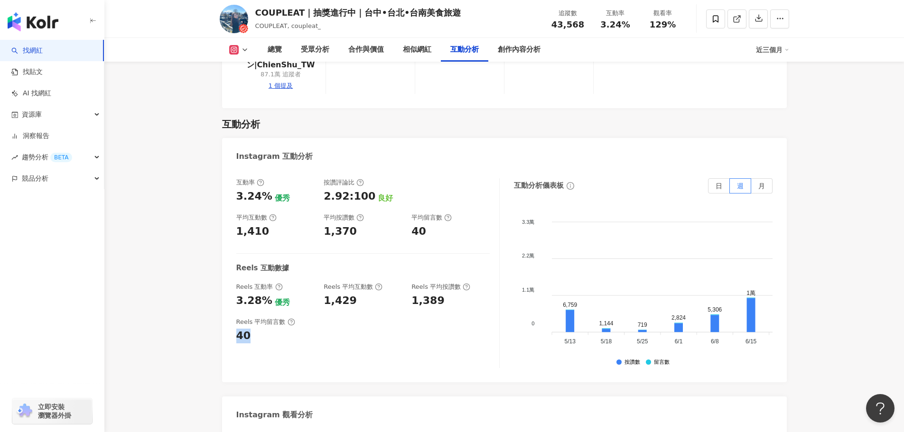
copy div "40"
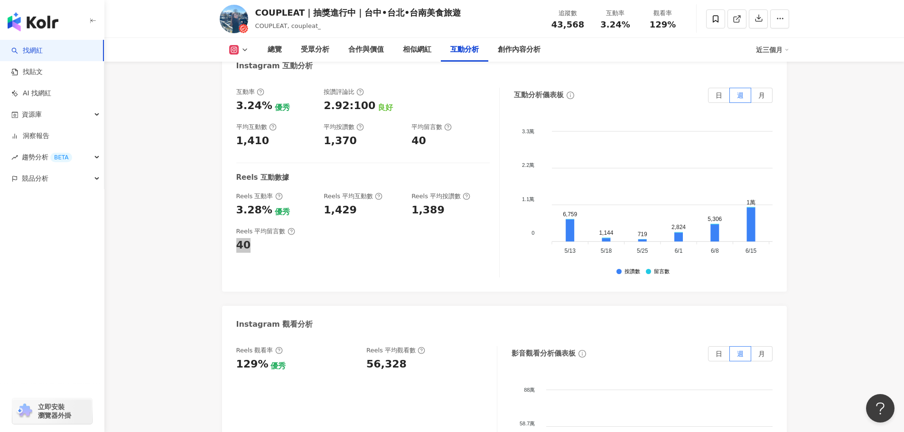
scroll to position [1946, 0]
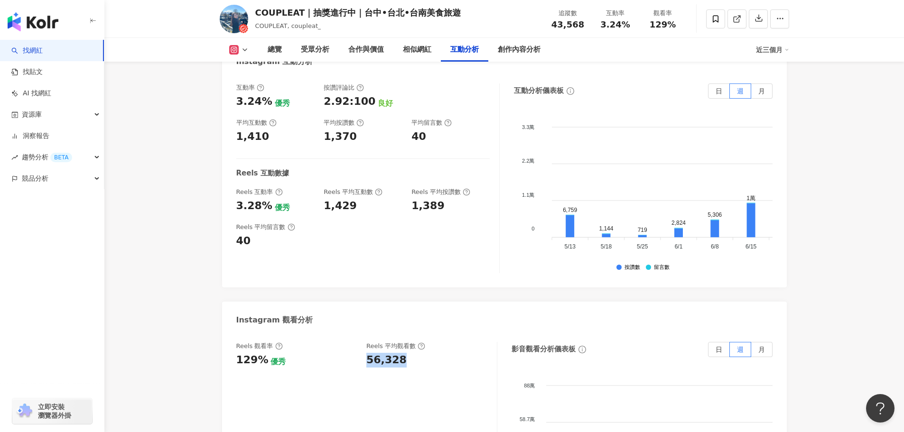
drag, startPoint x: 413, startPoint y: 342, endPoint x: 363, endPoint y: 341, distance: 50.3
click at [363, 342] on div "Reels 觀看率 129% 優秀 Reels 平均觀看數 56,328" at bounding box center [361, 355] width 251 height 26
copy div "56,328"
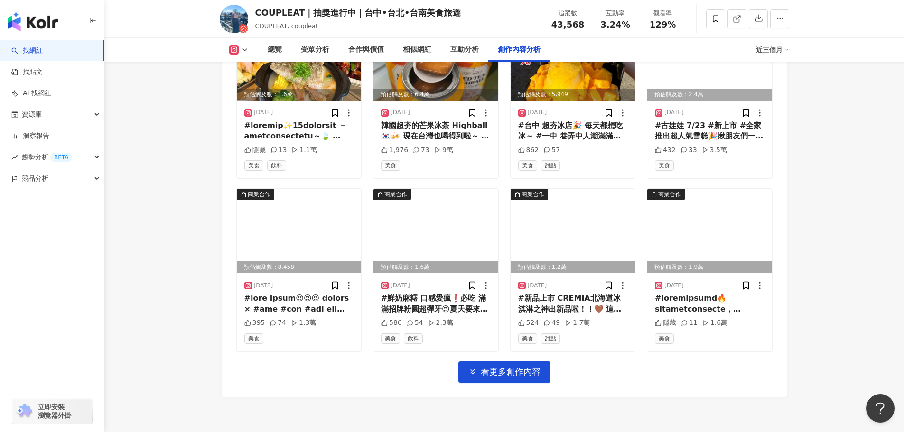
scroll to position [3275, 0]
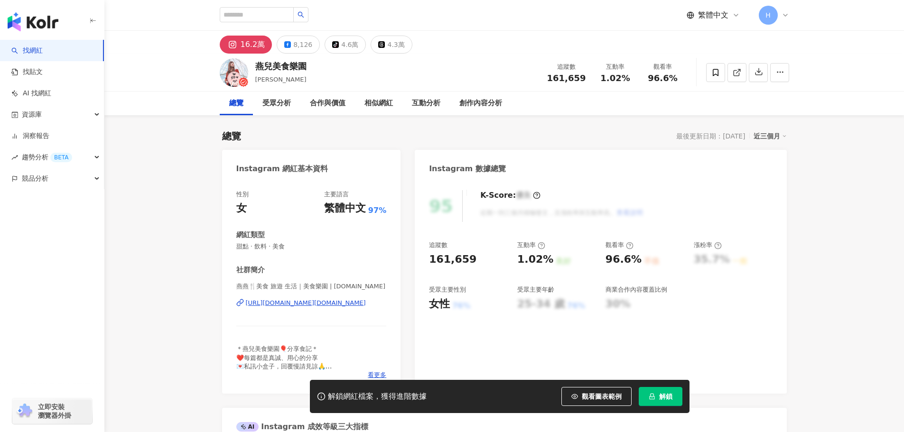
click at [374, 164] on div "Instagram 網紅基本資料" at bounding box center [311, 165] width 179 height 31
drag, startPoint x: 552, startPoint y: 81, endPoint x: 586, endPoint y: 79, distance: 34.2
click at [586, 79] on div "追蹤數 161,659" at bounding box center [567, 72] width 50 height 20
copy span "161,659"
drag, startPoint x: 607, startPoint y: 76, endPoint x: 629, endPoint y: 78, distance: 22.4
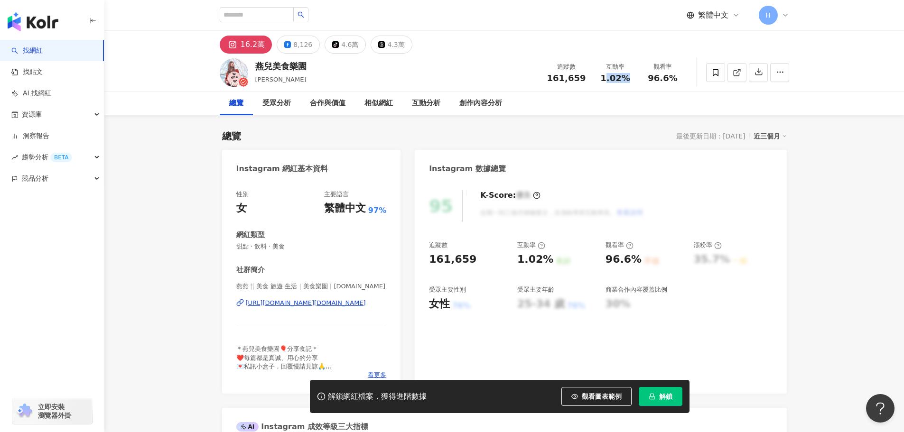
click at [629, 78] on div "1.02%" at bounding box center [616, 78] width 36 height 9
click at [635, 81] on div "互動率 1.02%" at bounding box center [615, 72] width 47 height 20
drag, startPoint x: 601, startPoint y: 79, endPoint x: 631, endPoint y: 78, distance: 29.4
click at [631, 78] on div "1.02%" at bounding box center [616, 78] width 36 height 9
copy span "1.02%"
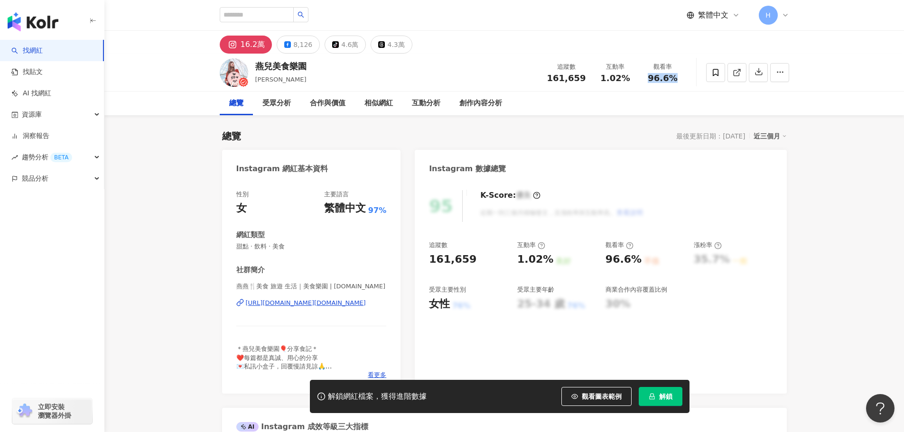
drag, startPoint x: 649, startPoint y: 76, endPoint x: 676, endPoint y: 77, distance: 27.5
click at [676, 77] on div "96.6%" at bounding box center [663, 78] width 36 height 9
copy span "96.6%"
click at [654, 398] on icon "lock" at bounding box center [652, 396] width 7 height 7
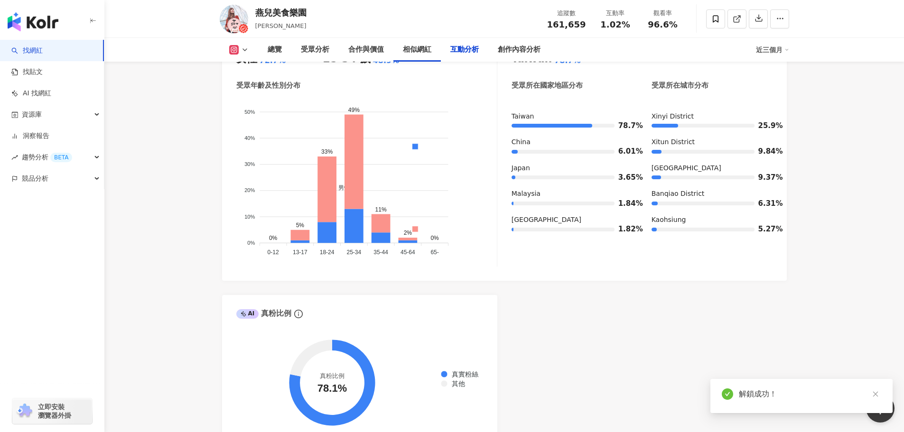
scroll to position [1998, 0]
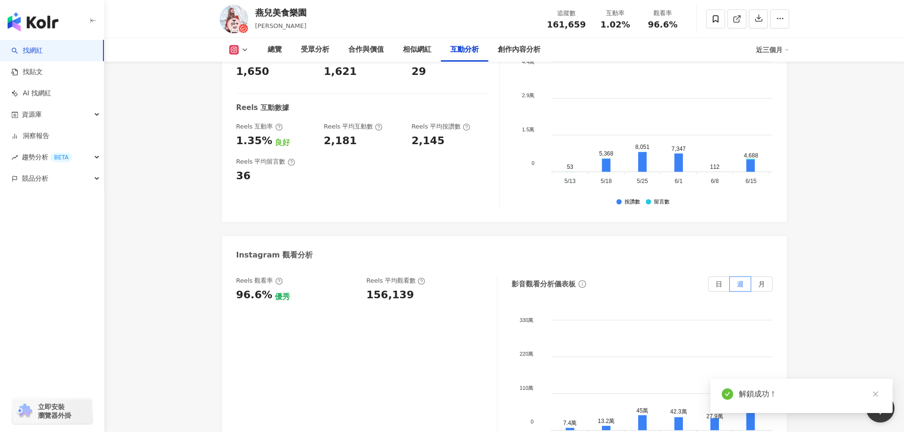
drag, startPoint x: 410, startPoint y: 286, endPoint x: 365, endPoint y: 288, distance: 45.1
click at [365, 288] on div "Reels 觀看率 96.6% 優秀 Reels 平均觀看數 156,139" at bounding box center [361, 290] width 251 height 26
drag, startPoint x: 253, startPoint y: 166, endPoint x: 243, endPoint y: 168, distance: 9.1
click at [237, 169] on div "36" at bounding box center [275, 176] width 78 height 15
copy div "36"
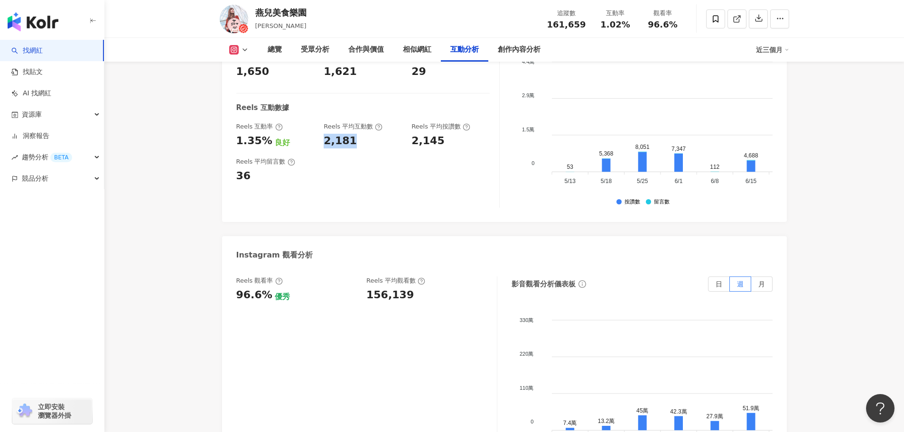
drag, startPoint x: 352, startPoint y: 132, endPoint x: 323, endPoint y: 132, distance: 29.4
click at [323, 132] on div "Reels 互動率 1.35% 良好 Reels 平均互動數 2,181 Reels 平均按讚數 2,145" at bounding box center [362, 135] width 253 height 26
copy div "2,181"
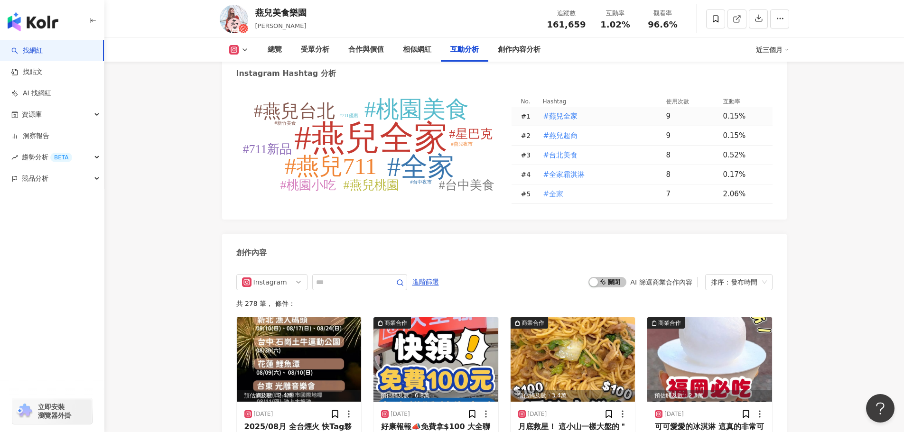
scroll to position [2658, 0]
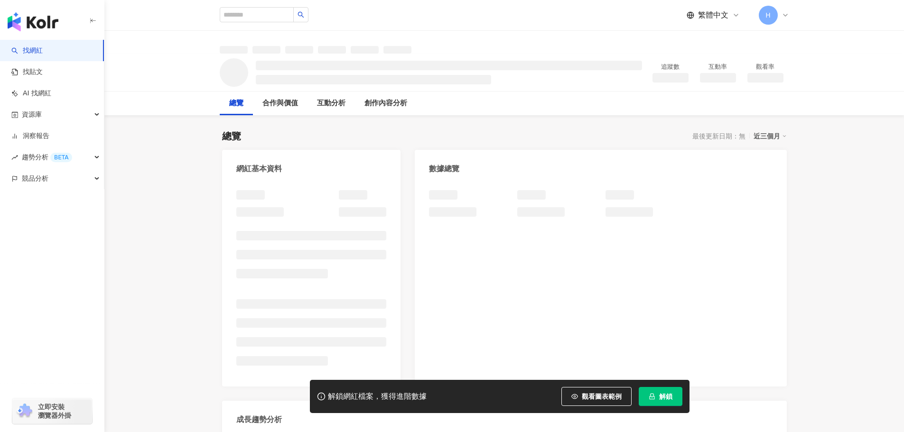
click at [671, 398] on span "解鎖" at bounding box center [665, 397] width 13 height 8
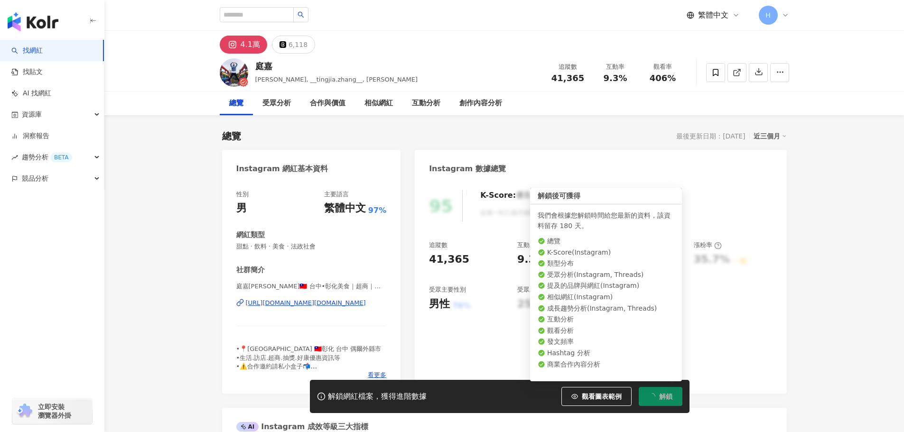
drag, startPoint x: 671, startPoint y: 79, endPoint x: 674, endPoint y: 86, distance: 7.7
click at [677, 79] on div "406%" at bounding box center [663, 78] width 36 height 9
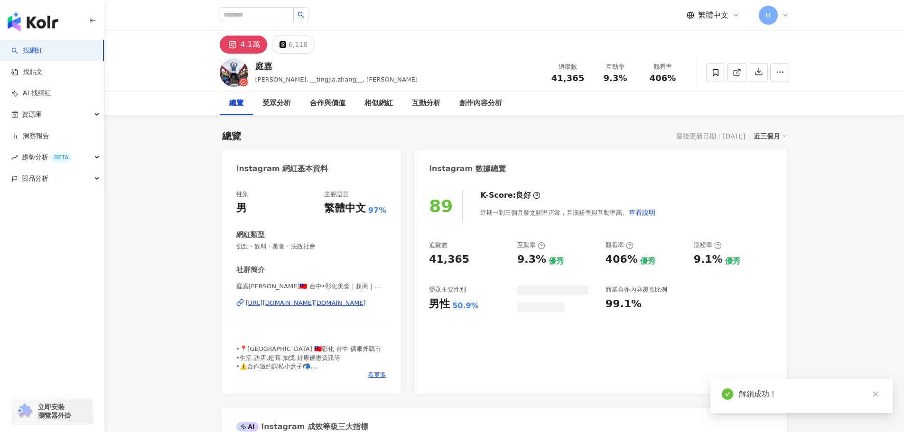
drag, startPoint x: 600, startPoint y: 74, endPoint x: 627, endPoint y: 77, distance: 26.8
click at [627, 77] on div "9.3%" at bounding box center [616, 78] width 36 height 9
click at [547, 80] on div "追蹤數 41,365" at bounding box center [567, 72] width 47 height 20
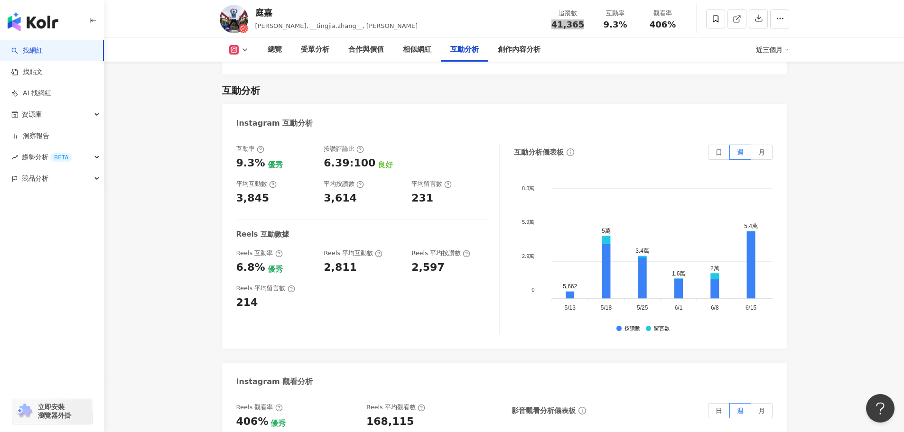
scroll to position [1899, 0]
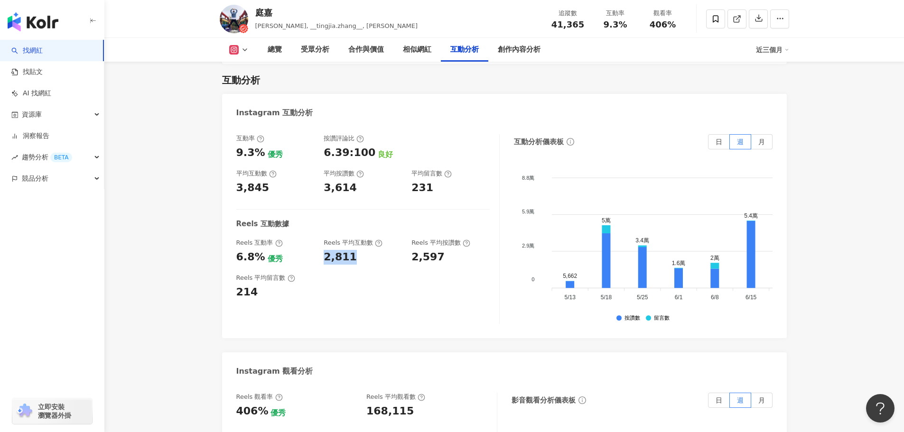
drag, startPoint x: 324, startPoint y: 233, endPoint x: 357, endPoint y: 235, distance: 33.3
click at [357, 239] on div "Reels 互動率 6.8% 優秀 Reels 平均互動數 2,811 Reels 平均按讚數 2,597" at bounding box center [362, 252] width 253 height 26
drag, startPoint x: 268, startPoint y: 271, endPoint x: 237, endPoint y: 272, distance: 31.4
click at [237, 285] on div "214" at bounding box center [275, 292] width 78 height 15
copy div "214"
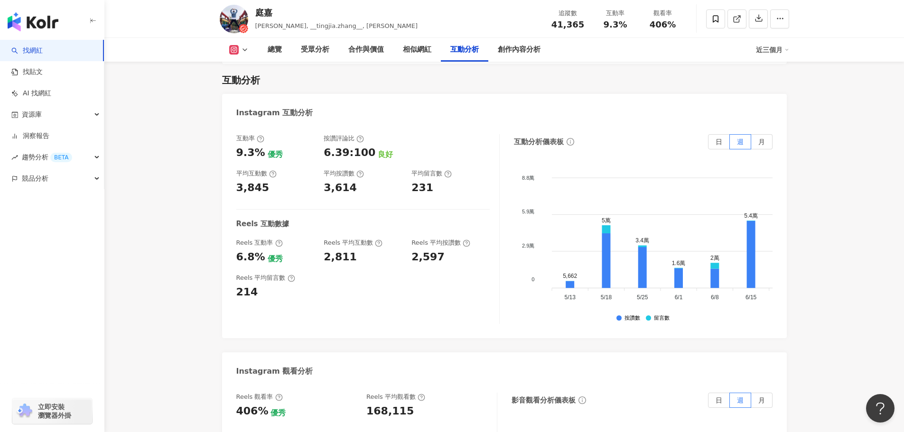
drag, startPoint x: 409, startPoint y: 247, endPoint x: 384, endPoint y: 236, distance: 27.0
click at [408, 247] on div "互動率 9.3% 優秀 按讚評論比 6.39:100 良好 平均互動數 3,845 平均按讚數 3,614 平均留言數 231 Reels 互動數據 Reel…" at bounding box center [367, 229] width 263 height 190
drag, startPoint x: 365, startPoint y: 391, endPoint x: 416, endPoint y: 393, distance: 50.4
click at [416, 393] on div "Reels 觀看率 406% 優秀 [PERSON_NAME] 平均觀看數 168,115" at bounding box center [361, 406] width 251 height 26
copy div "168,115"
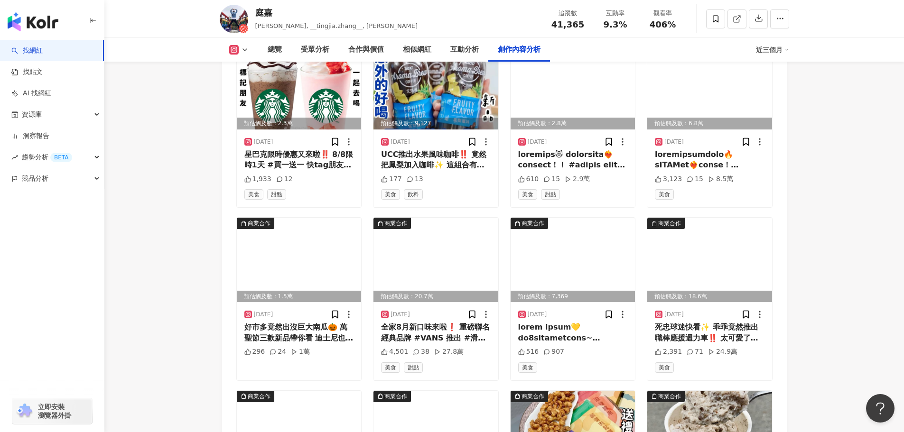
scroll to position [2706, 0]
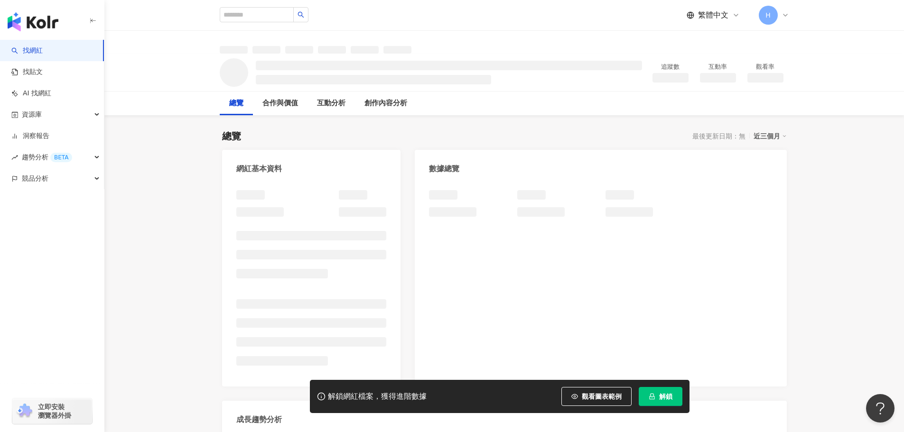
click at [669, 400] on span "解鎖" at bounding box center [665, 397] width 13 height 8
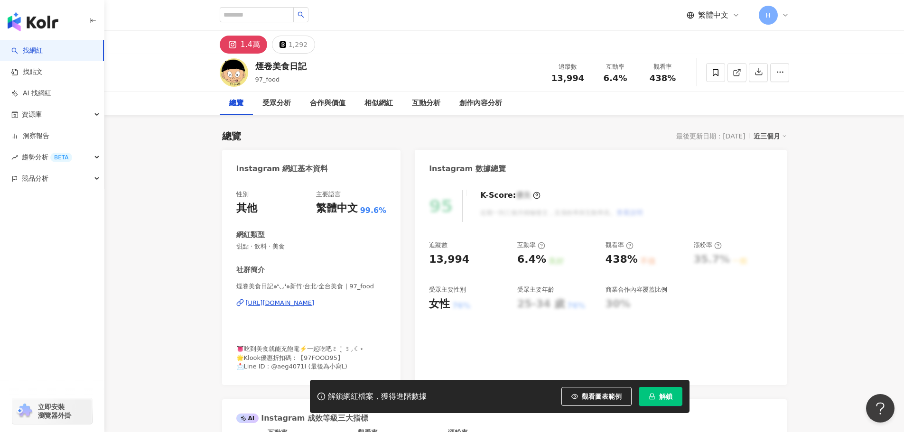
click at [670, 400] on span "解鎖" at bounding box center [665, 397] width 13 height 8
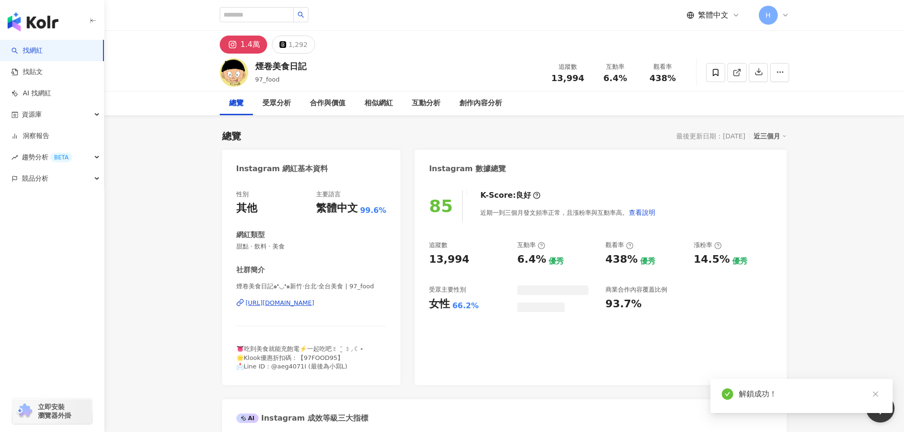
click at [584, 81] on div "13,994" at bounding box center [568, 78] width 36 height 9
drag, startPoint x: 604, startPoint y: 81, endPoint x: 628, endPoint y: 80, distance: 24.7
click at [628, 80] on div "6.4%" at bounding box center [616, 78] width 36 height 9
click at [676, 79] on div "438%" at bounding box center [663, 78] width 36 height 9
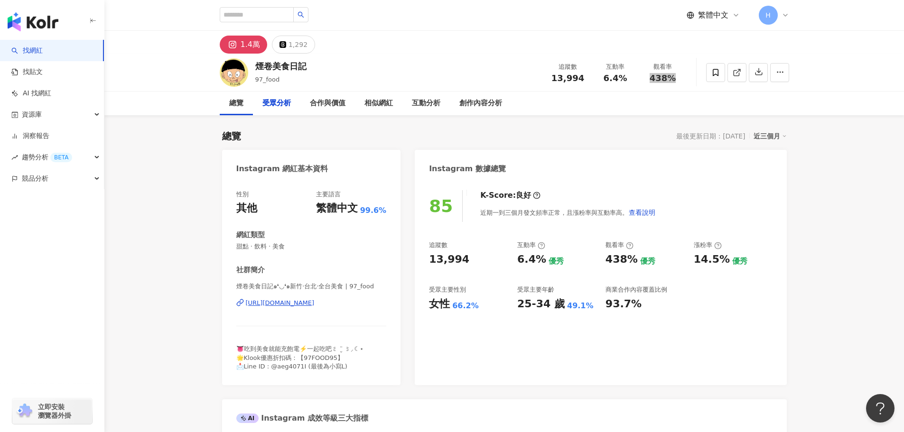
scroll to position [1946, 0]
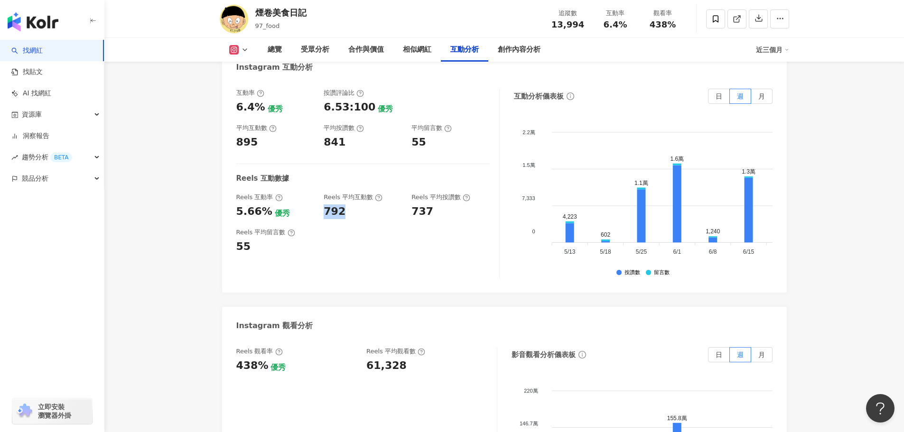
drag, startPoint x: 324, startPoint y: 158, endPoint x: 347, endPoint y: 161, distance: 23.5
click at [347, 193] on div "Reels 互動率 5.66% 優秀 Reels 平均互動數 792 Reels 平均按讚數 737" at bounding box center [362, 206] width 253 height 26
copy div "792"
drag, startPoint x: 255, startPoint y: 194, endPoint x: 219, endPoint y: 194, distance: 36.6
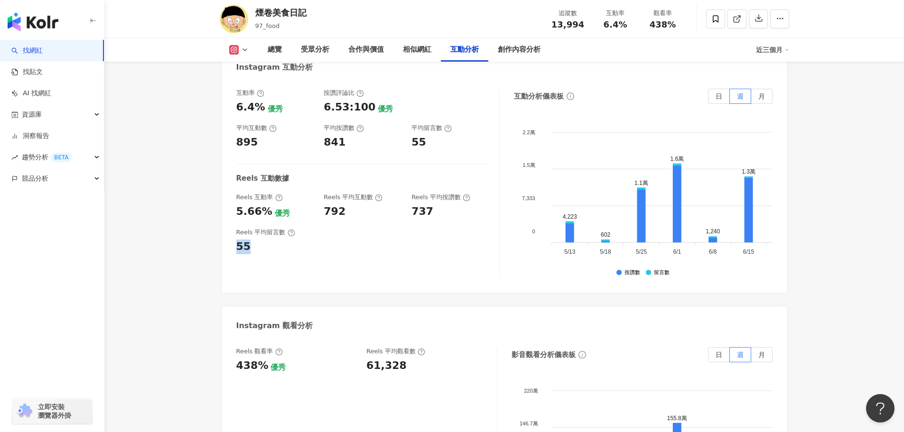
copy div "55"
drag, startPoint x: 401, startPoint y: 315, endPoint x: 368, endPoint y: 316, distance: 32.8
click at [368, 359] on div "61,328" at bounding box center [426, 366] width 121 height 15
copy div "61,328"
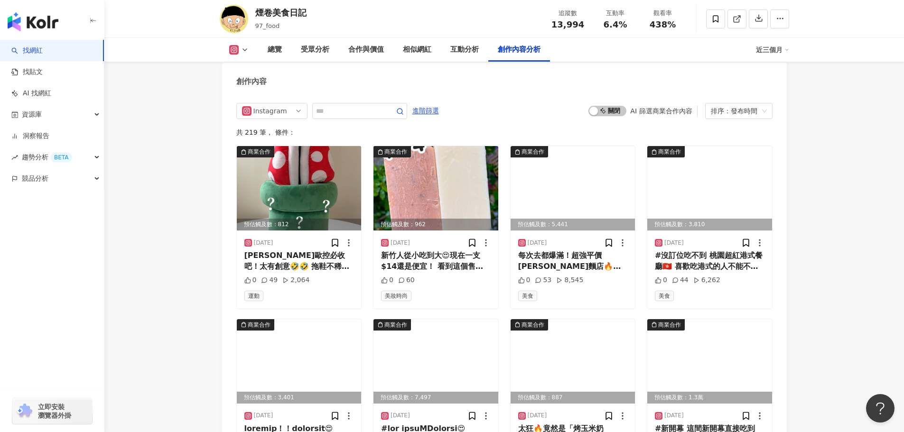
scroll to position [2563, 0]
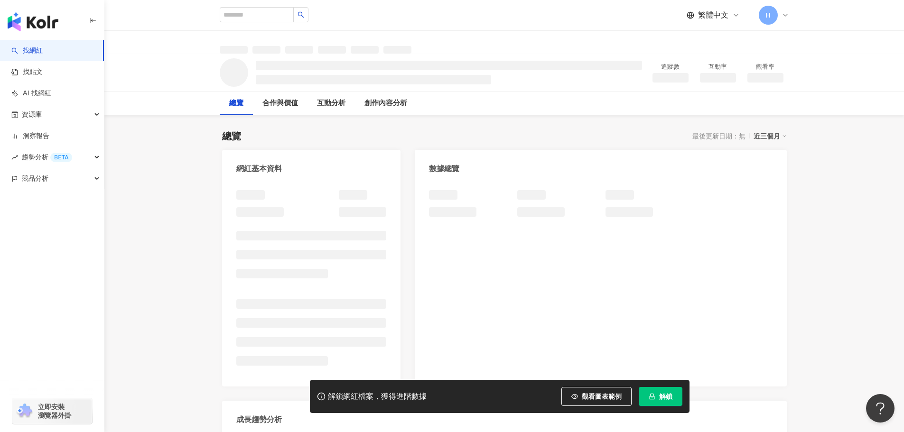
click at [668, 404] on button "解鎖" at bounding box center [661, 396] width 44 height 19
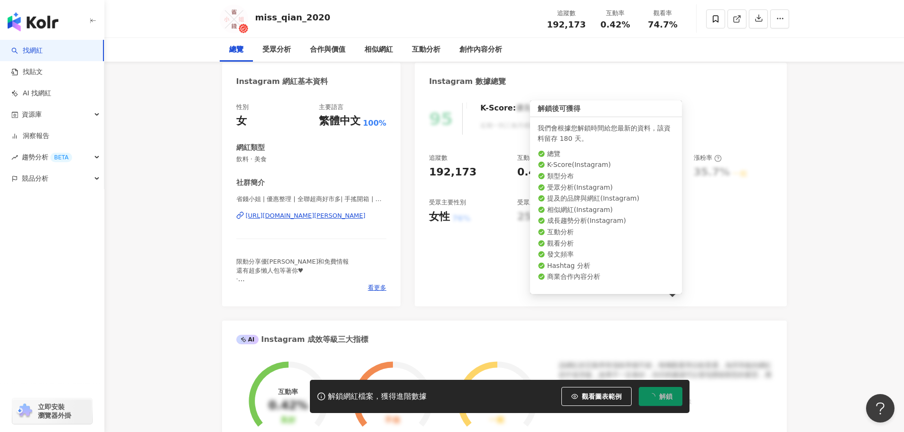
click at [487, 170] on div "192,173" at bounding box center [468, 172] width 79 height 15
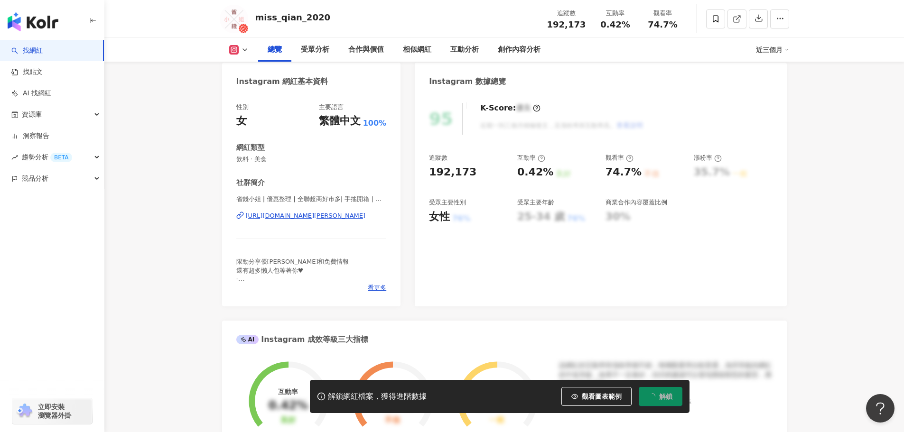
scroll to position [95, 0]
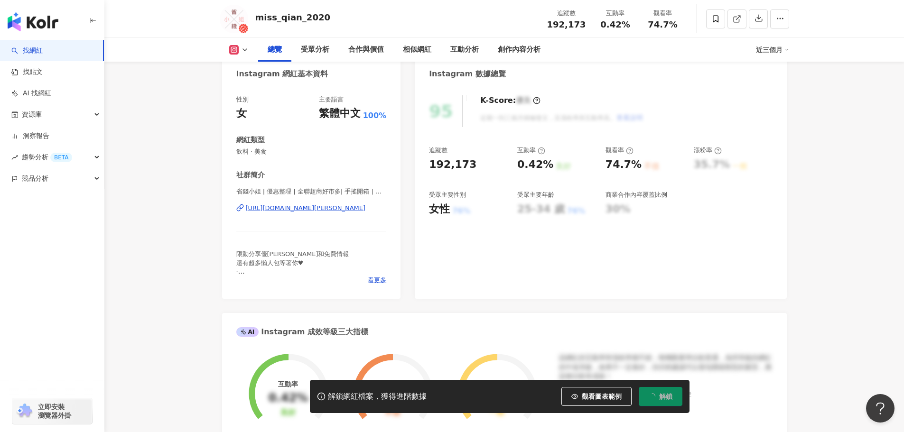
drag, startPoint x: 436, startPoint y: 165, endPoint x: 429, endPoint y: 165, distance: 7.1
click at [429, 165] on div "192,173" at bounding box center [468, 165] width 79 height 15
copy div "192,173"
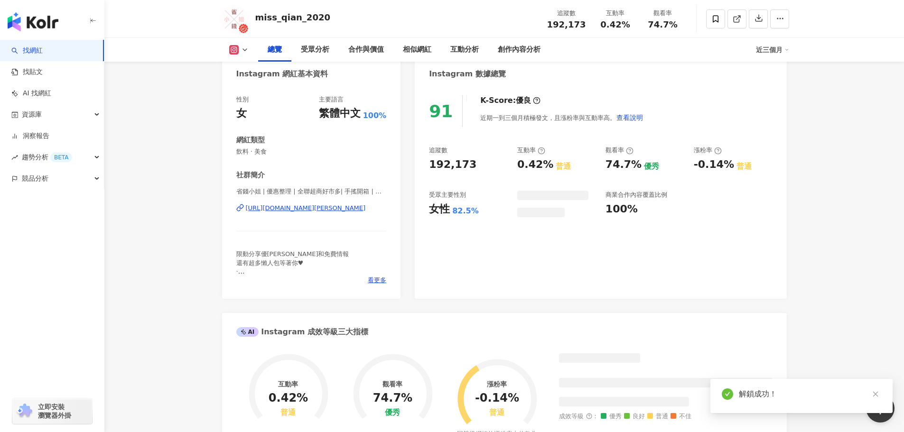
click at [592, 24] on div "互動率 0.42%" at bounding box center [615, 19] width 47 height 20
drag, startPoint x: 601, startPoint y: 25, endPoint x: 625, endPoint y: 26, distance: 23.8
click at [634, 27] on div "互動率 0.42%" at bounding box center [615, 19] width 47 height 20
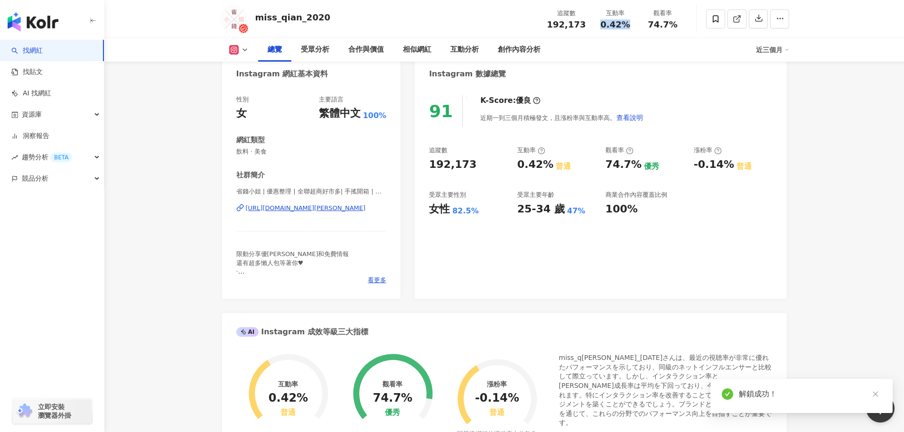
click at [676, 28] on span "74.7%" at bounding box center [662, 24] width 29 height 9
copy span "0.42%"
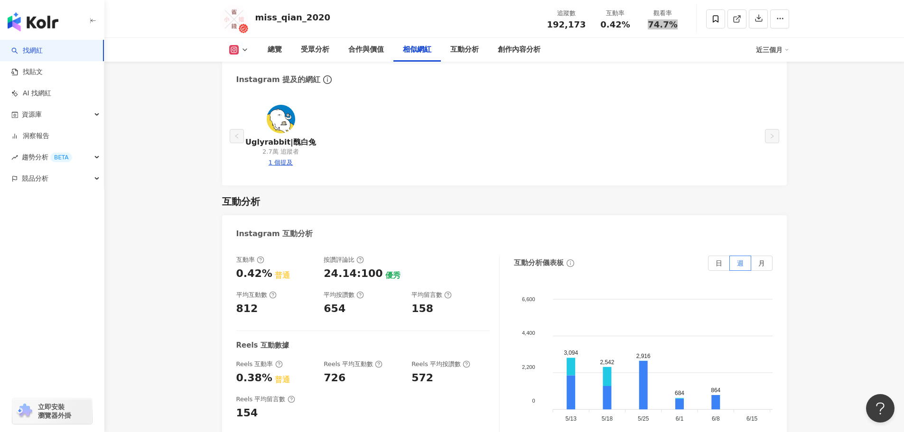
scroll to position [1994, 0]
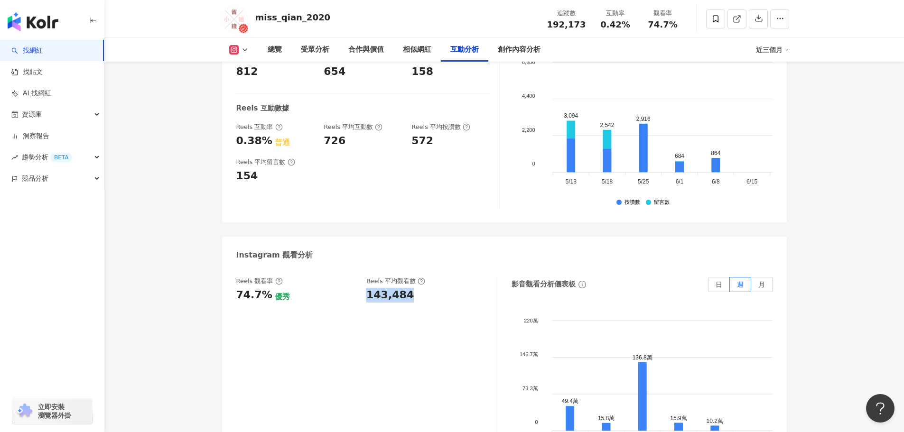
drag, startPoint x: 363, startPoint y: 285, endPoint x: 417, endPoint y: 285, distance: 54.1
click at [417, 285] on div "Reels 觀看率 74.7% 優秀 [PERSON_NAME] 平均觀看數 143,484" at bounding box center [361, 290] width 251 height 26
copy div "143,484"
drag, startPoint x: 337, startPoint y: 131, endPoint x: 344, endPoint y: 131, distance: 6.2
click at [344, 131] on div "Reels 互動率 0.38% 普通 Reels 平均互動數 726 Reels 平均按讚數 572" at bounding box center [362, 136] width 253 height 26
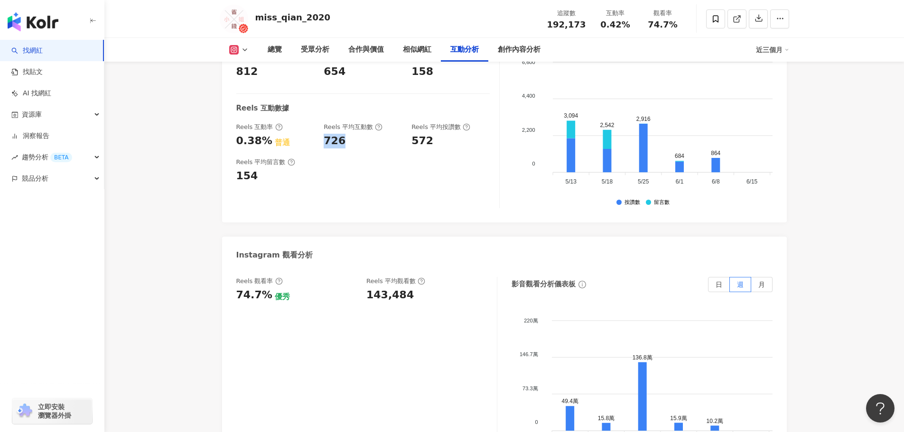
copy div "726"
drag, startPoint x: 237, startPoint y: 166, endPoint x: 252, endPoint y: 168, distance: 15.4
click at [257, 164] on div "互動率 0.42% 普通 按讚評論比 24.14:100 優秀 平均互動數 812 平均按讚數 654 平均留言數 158 Reels 互動數據 Reels …" at bounding box center [504, 116] width 565 height 214
copy div "154"
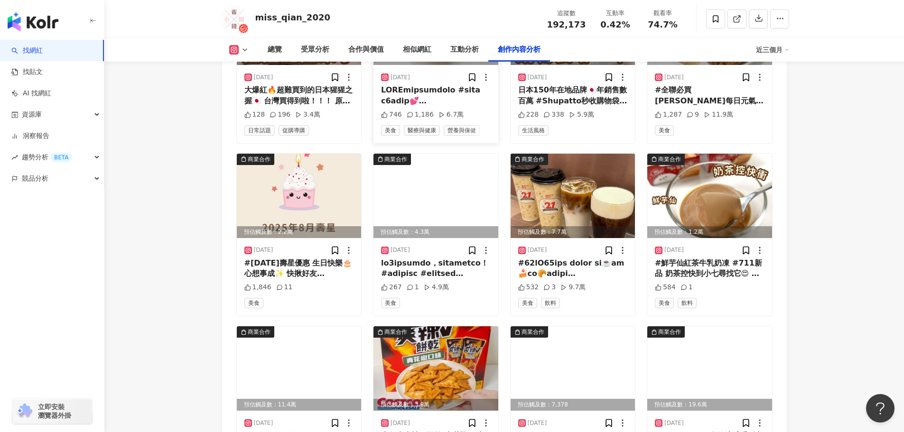
scroll to position [2753, 0]
